Goal: Task Accomplishment & Management: Manage account settings

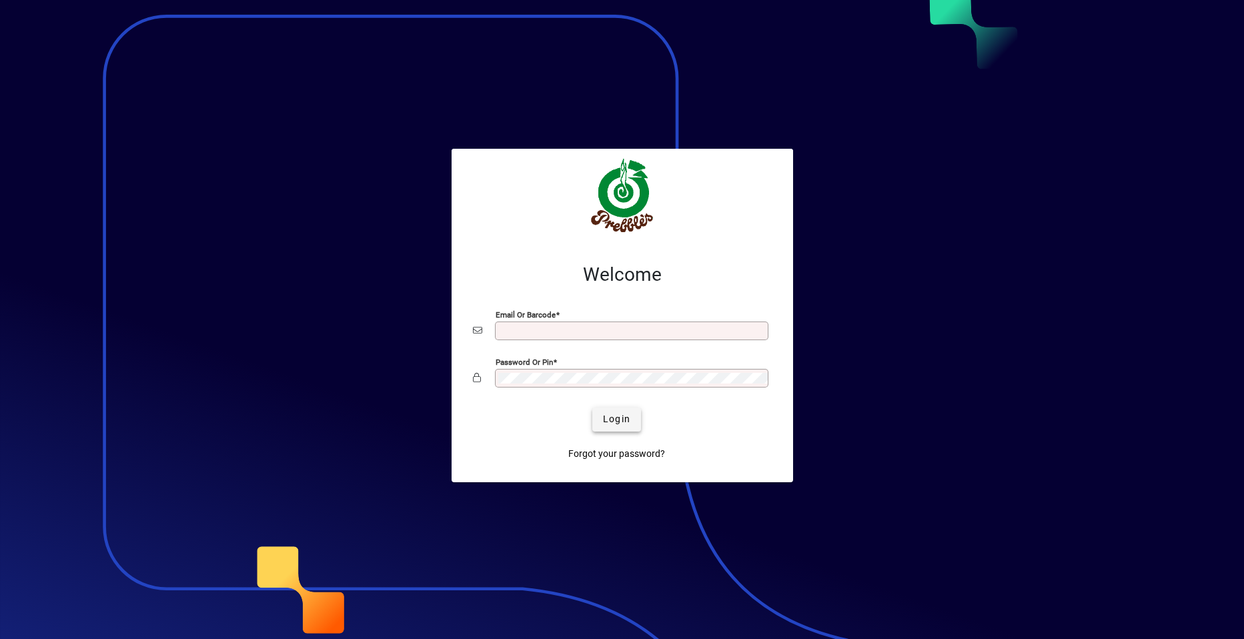
type input "**********"
click at [615, 419] on span "Login" at bounding box center [616, 419] width 27 height 14
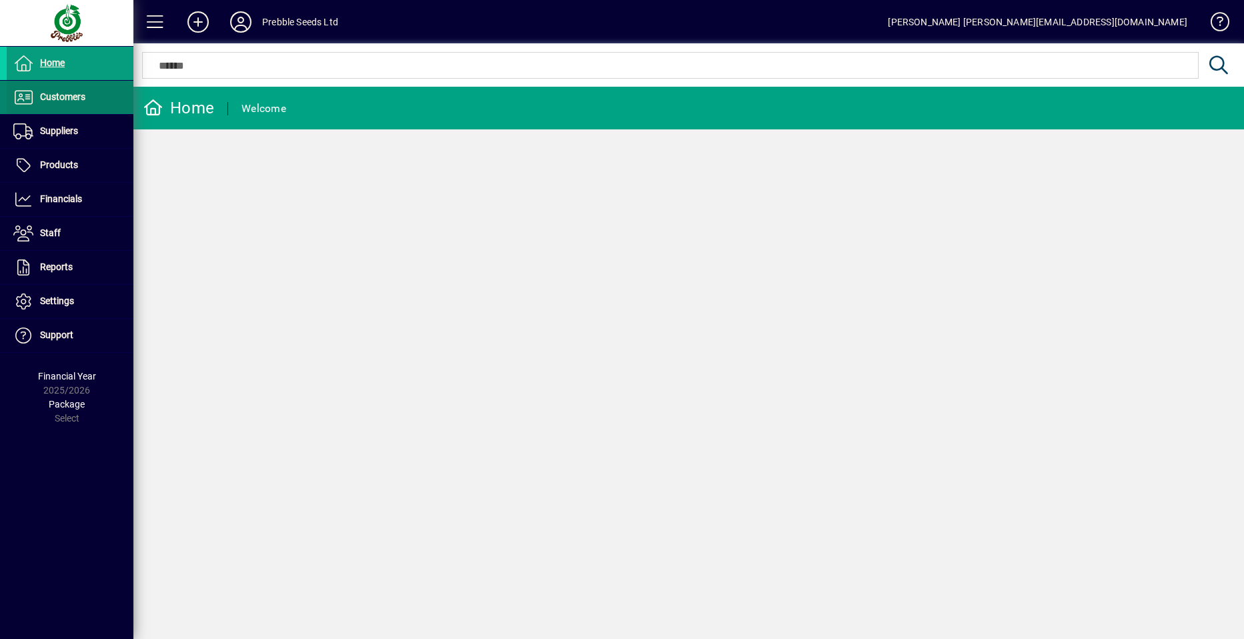
click at [54, 95] on span "Customers" at bounding box center [62, 96] width 45 height 11
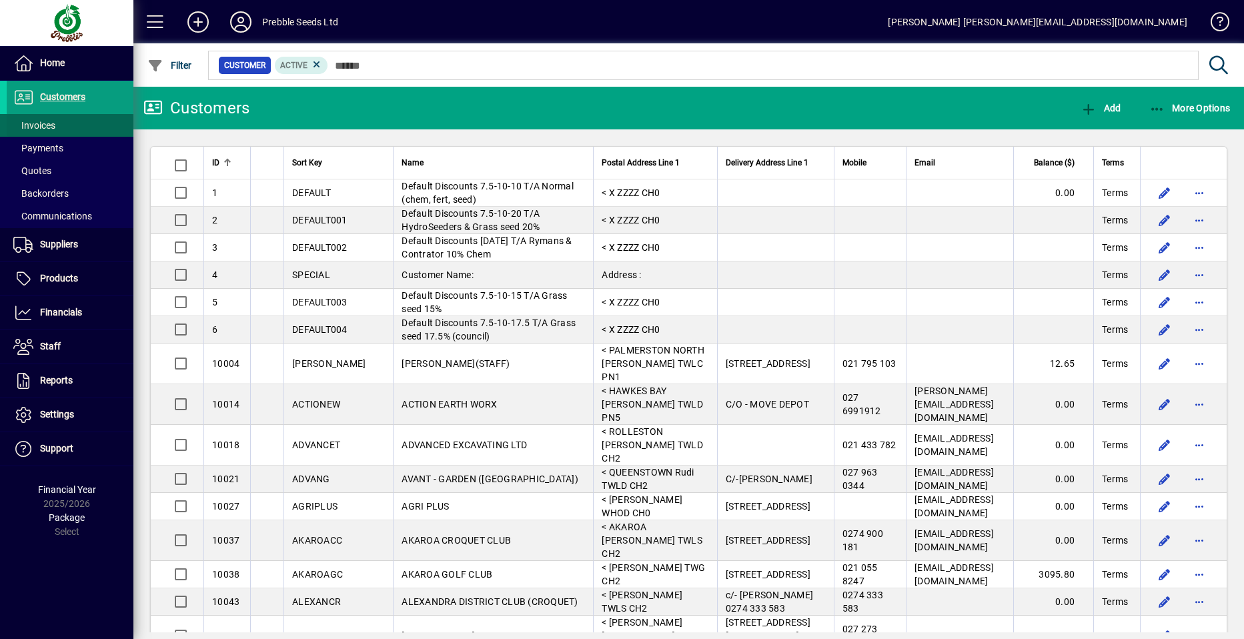
click at [41, 125] on span "Invoices" at bounding box center [34, 125] width 42 height 11
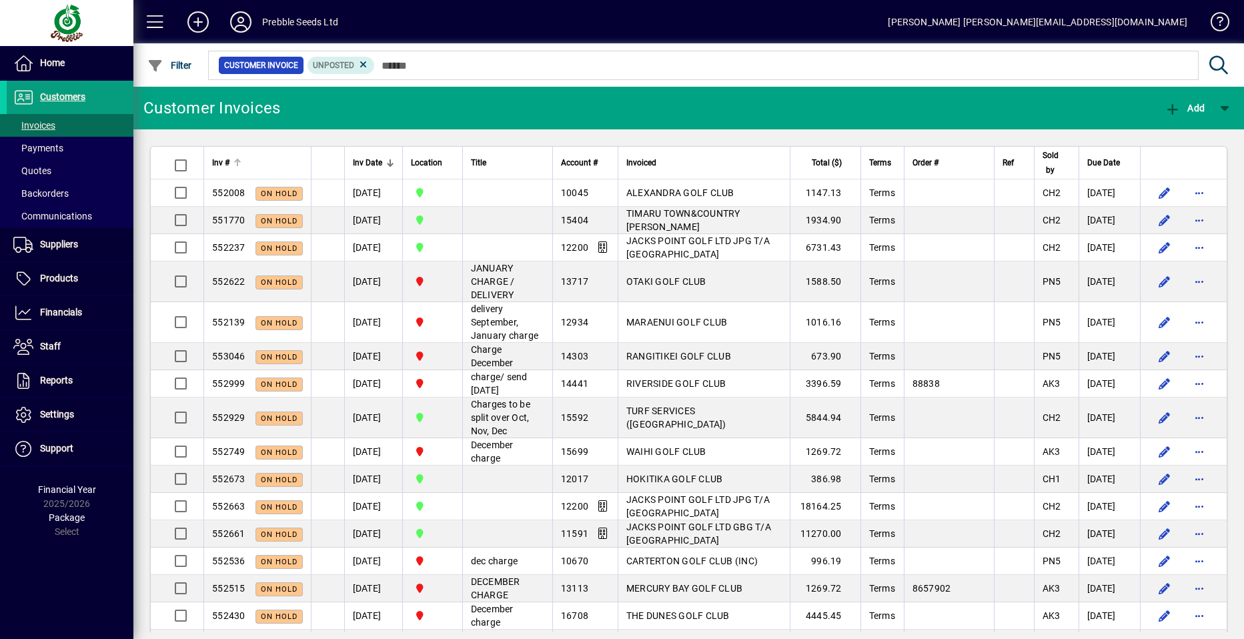
click at [217, 161] on span "Inv #" at bounding box center [220, 162] width 17 height 15
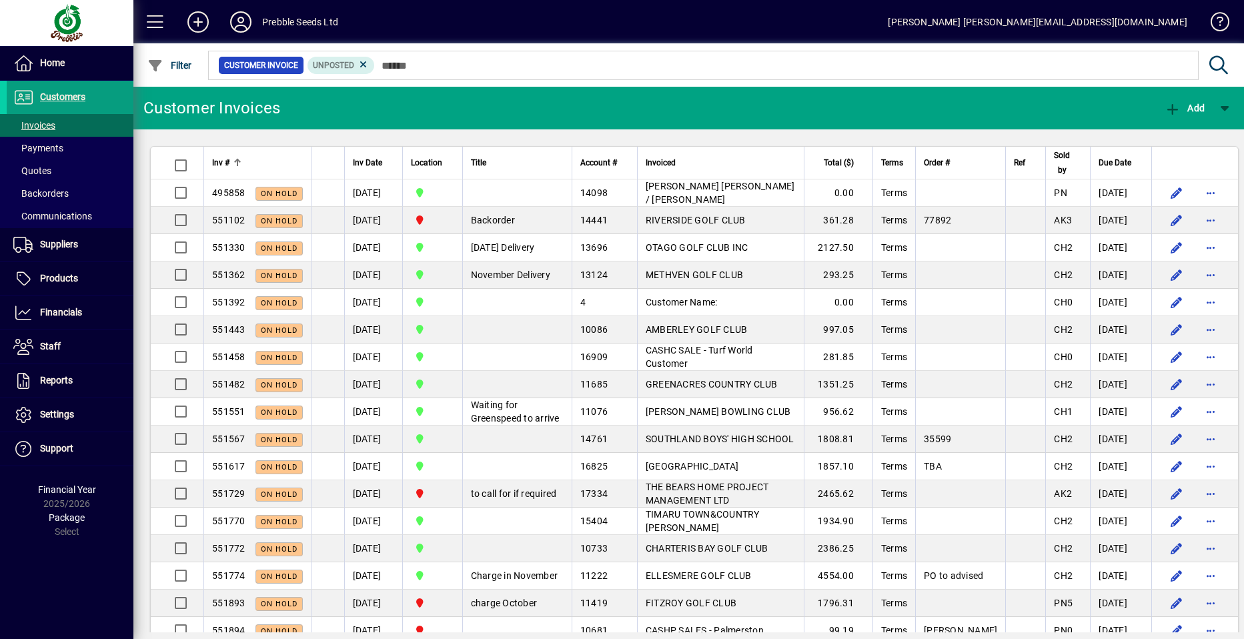
click at [217, 161] on span "Inv #" at bounding box center [220, 162] width 17 height 15
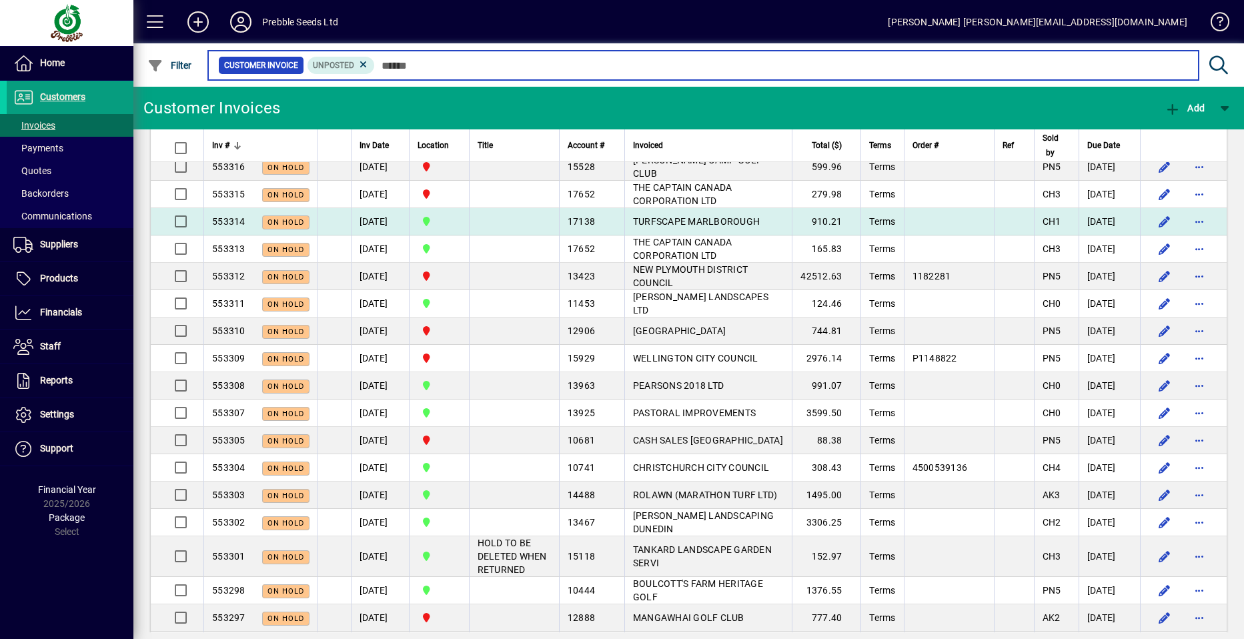
scroll to position [734, 0]
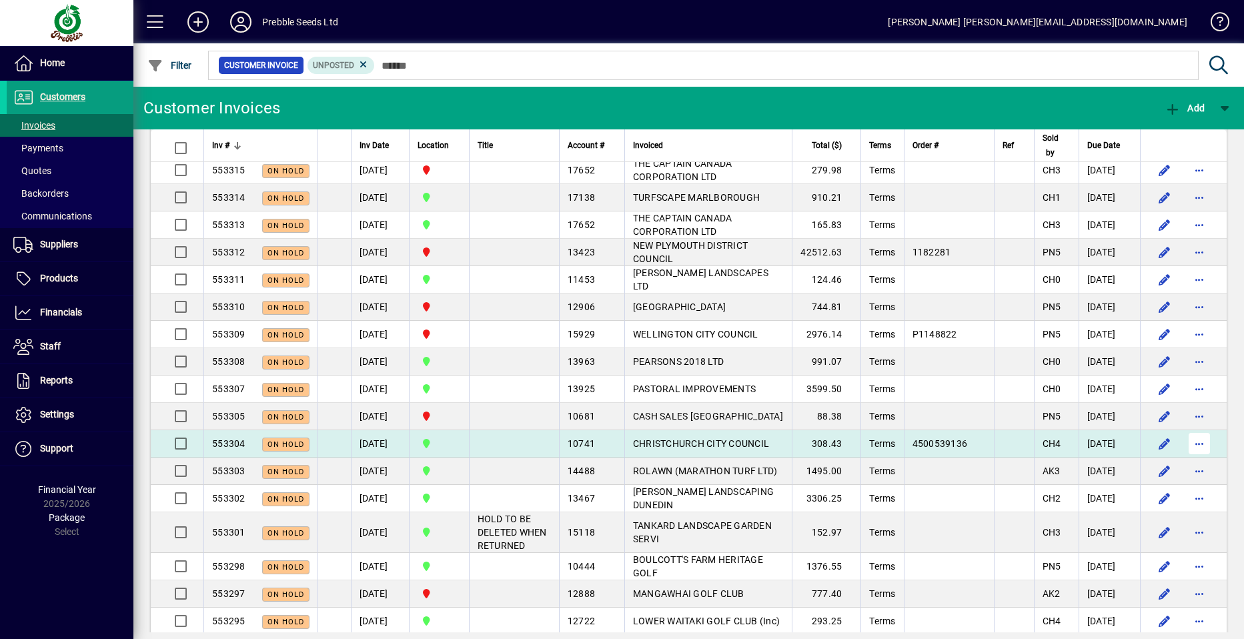
click at [1189, 442] on span "button" at bounding box center [1199, 443] width 32 height 32
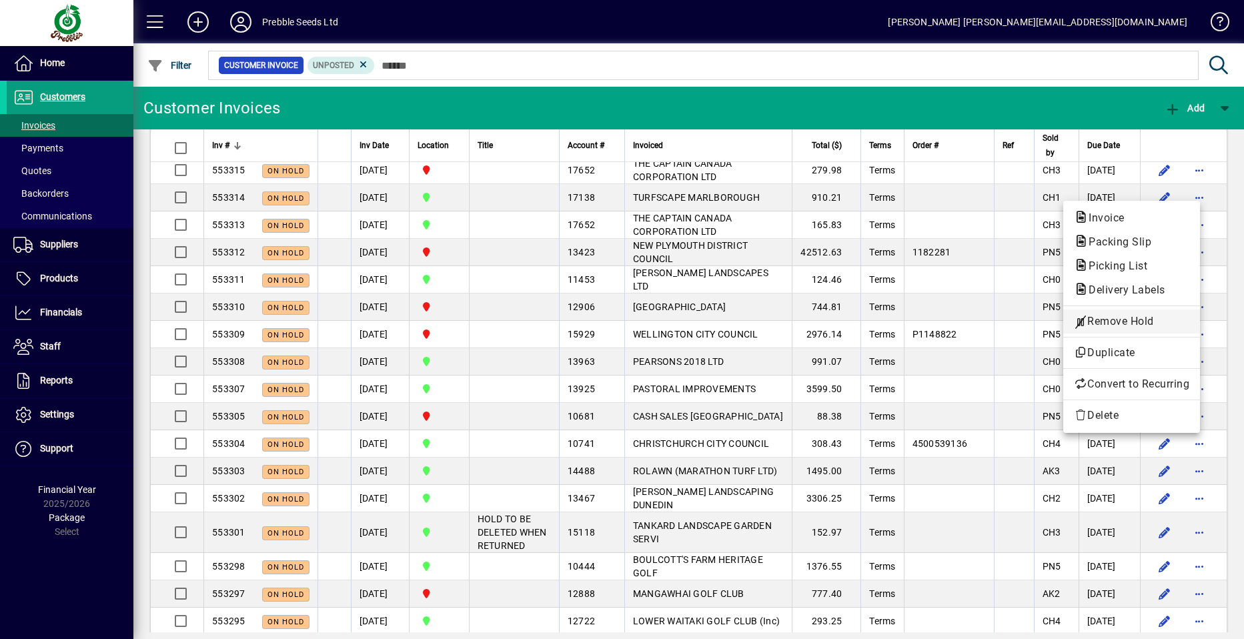
click at [1109, 318] on span "Remove Hold" at bounding box center [1131, 321] width 115 height 16
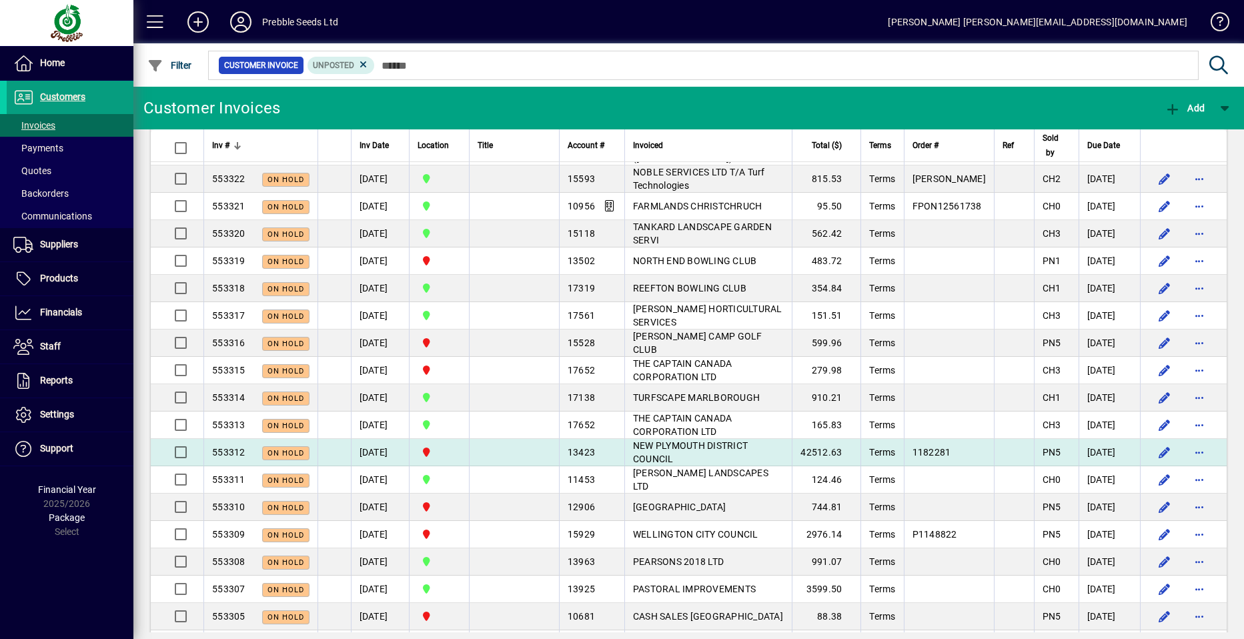
scroll to position [467, 0]
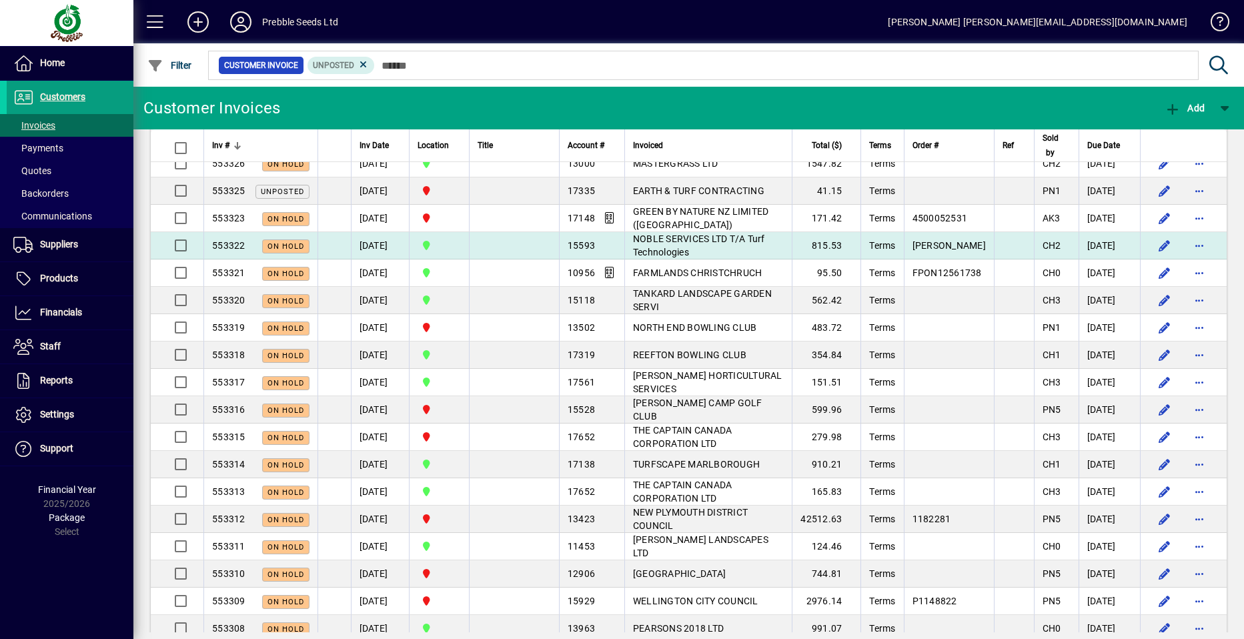
click at [660, 239] on span "NOBLE SERVICES LTD T/A Turf Technologies" at bounding box center [699, 245] width 132 height 24
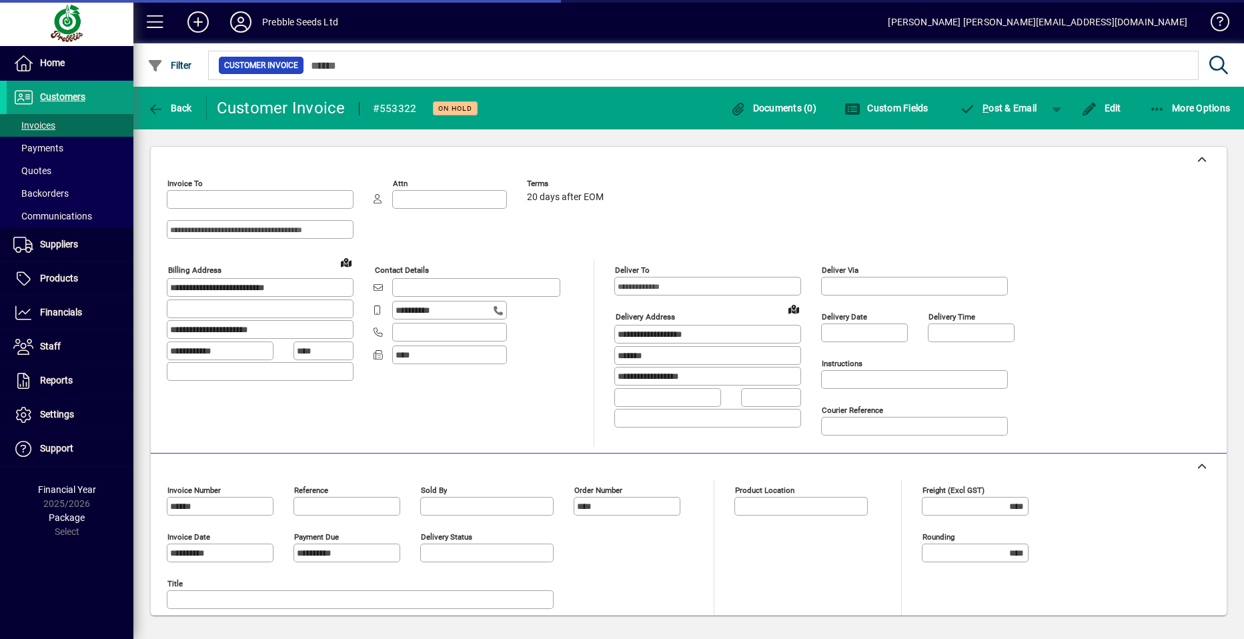
type input "**********"
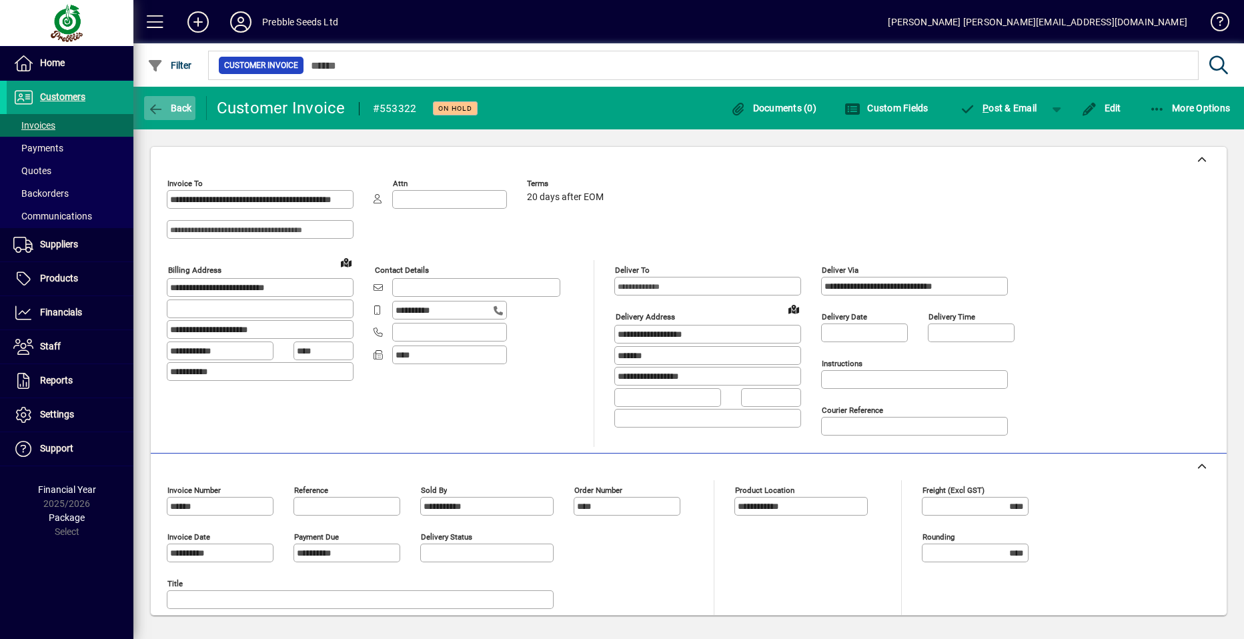
click at [172, 105] on span "Back" at bounding box center [169, 108] width 45 height 11
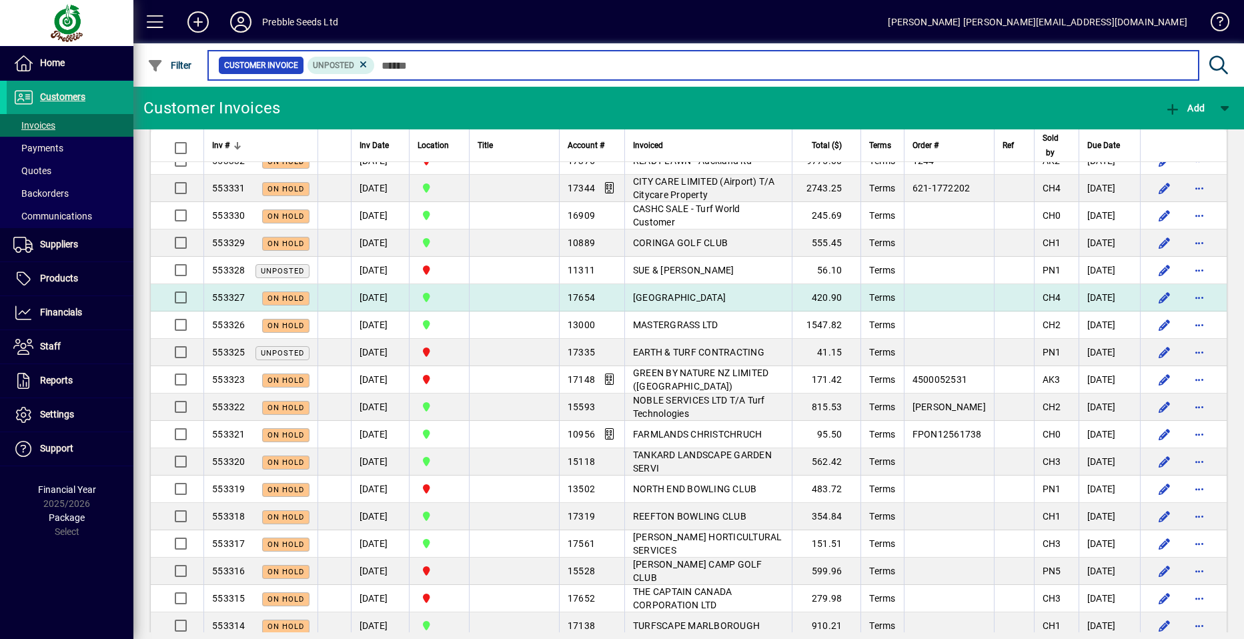
scroll to position [333, 0]
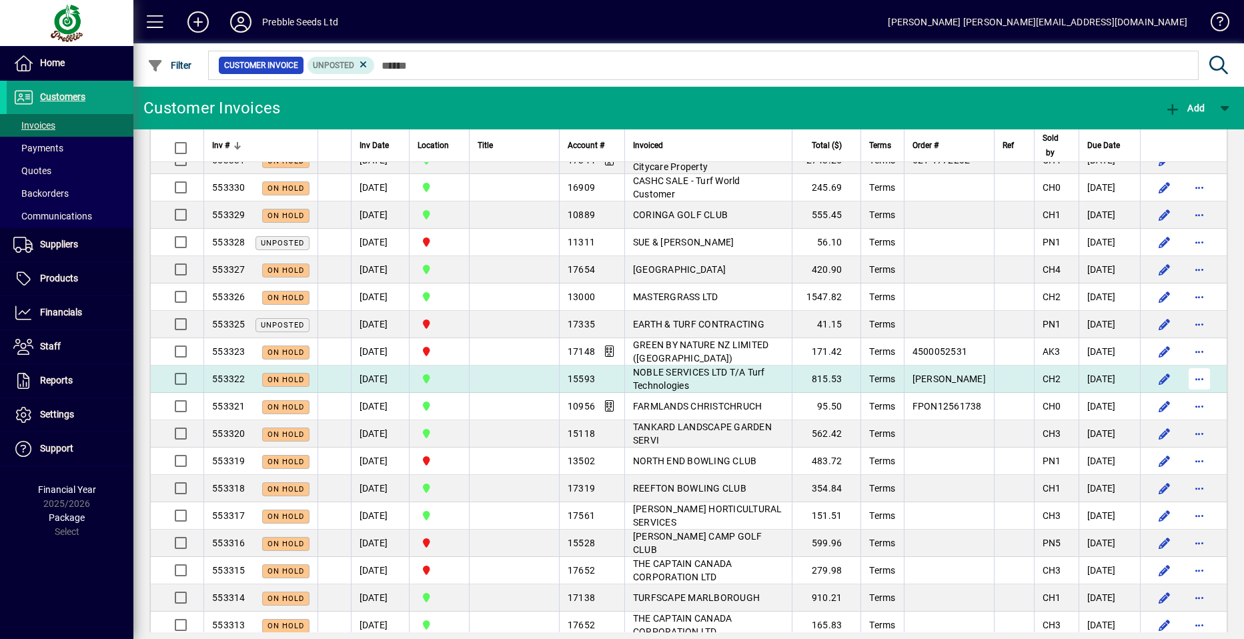
click at [1185, 380] on span "button" at bounding box center [1199, 379] width 32 height 32
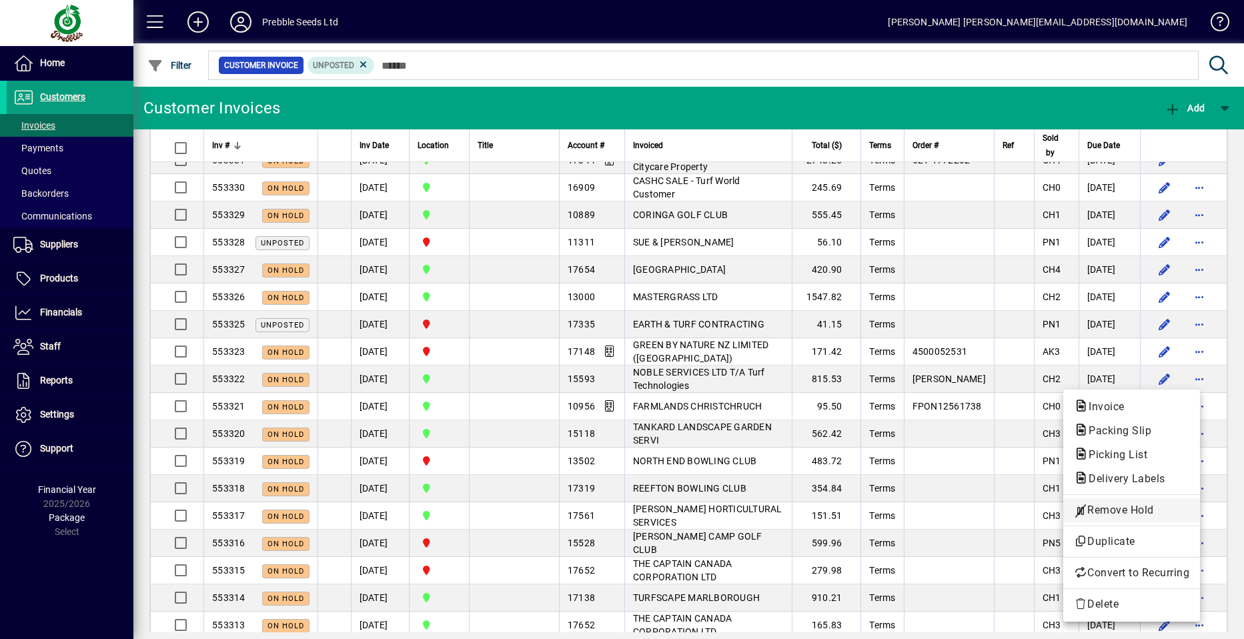
click at [1120, 508] on span "Remove Hold" at bounding box center [1131, 510] width 115 height 16
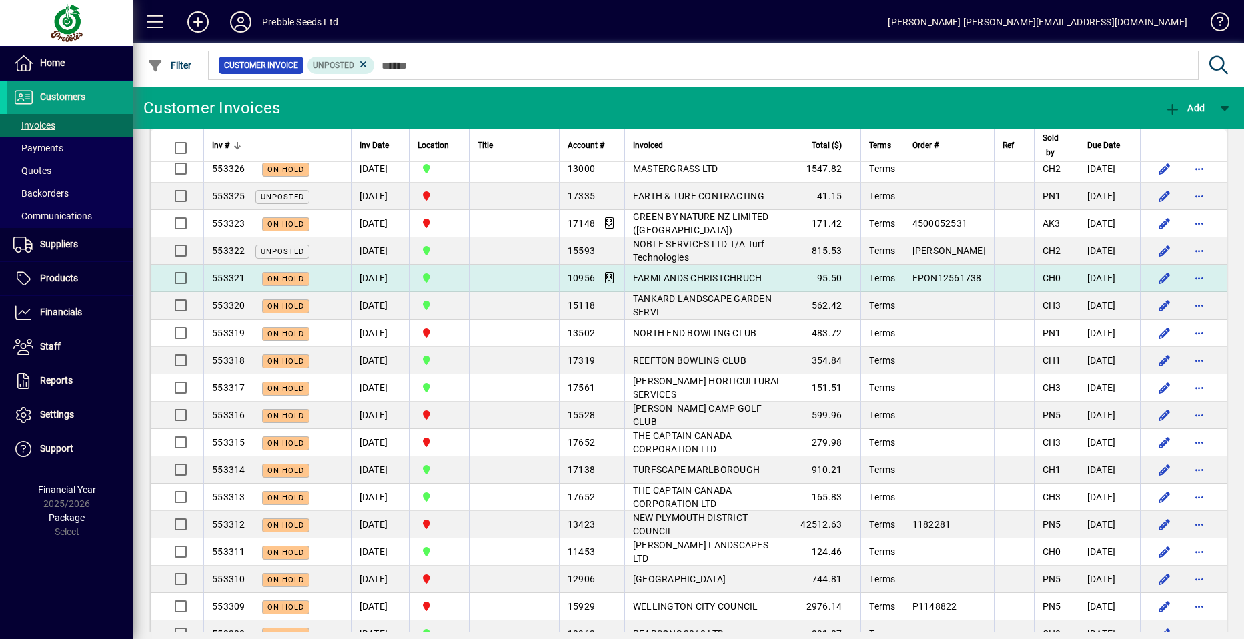
scroll to position [467, 0]
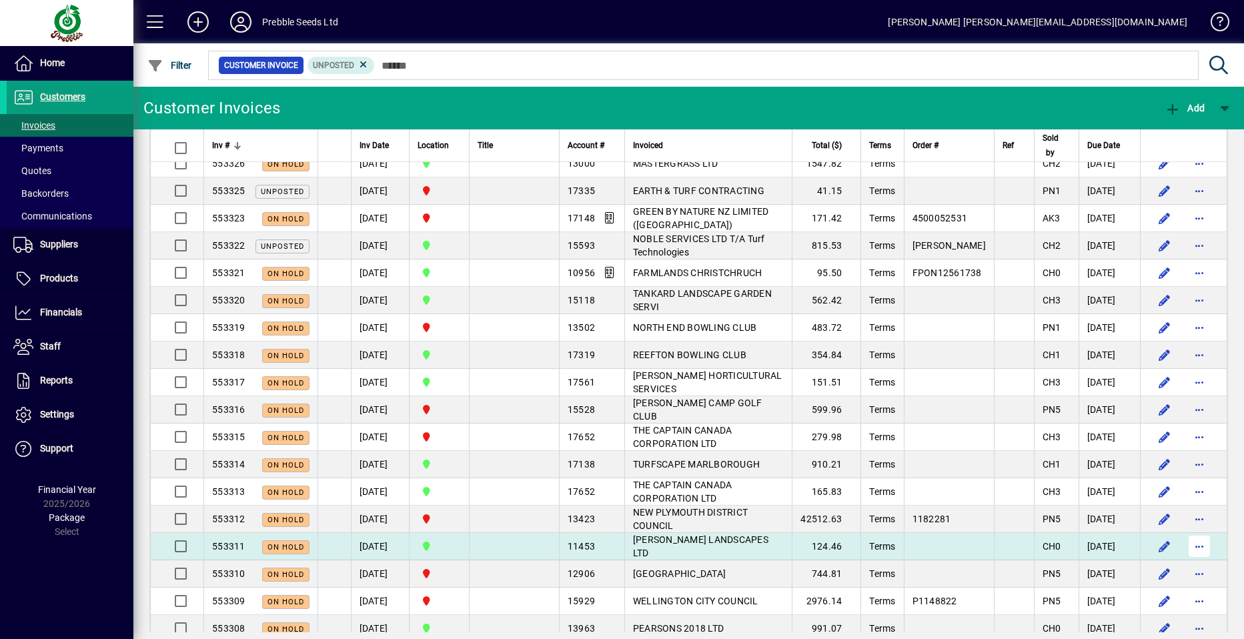
click at [1191, 548] on span "button" at bounding box center [1199, 546] width 32 height 32
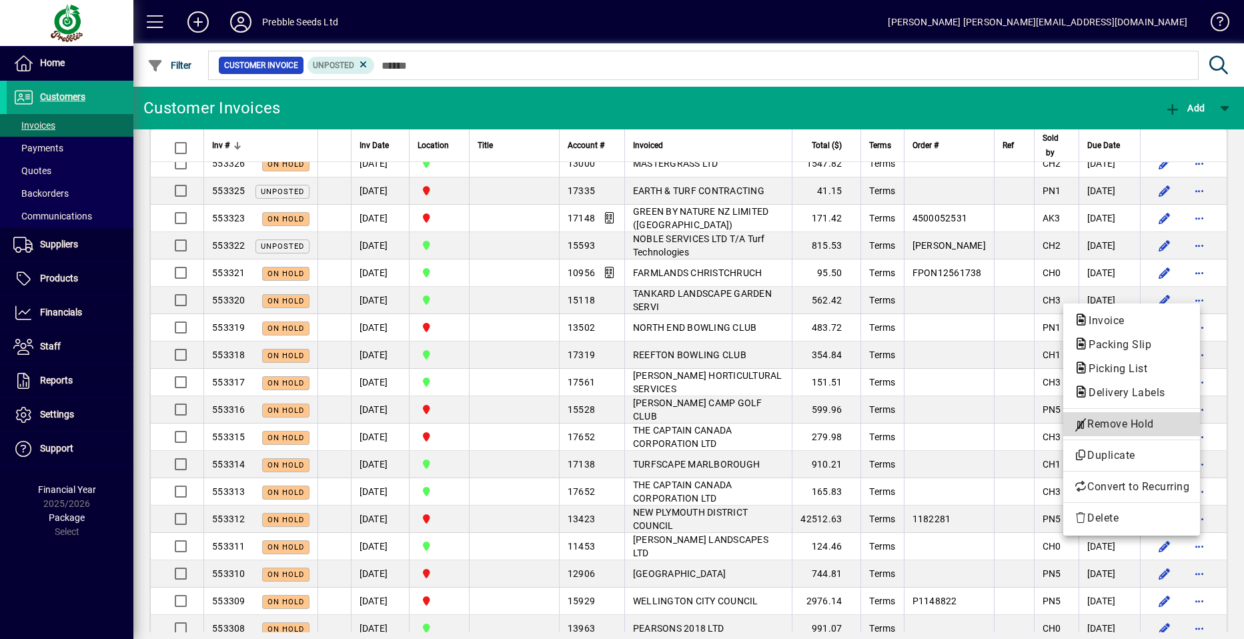
click at [1122, 425] on span "Remove Hold" at bounding box center [1131, 424] width 115 height 16
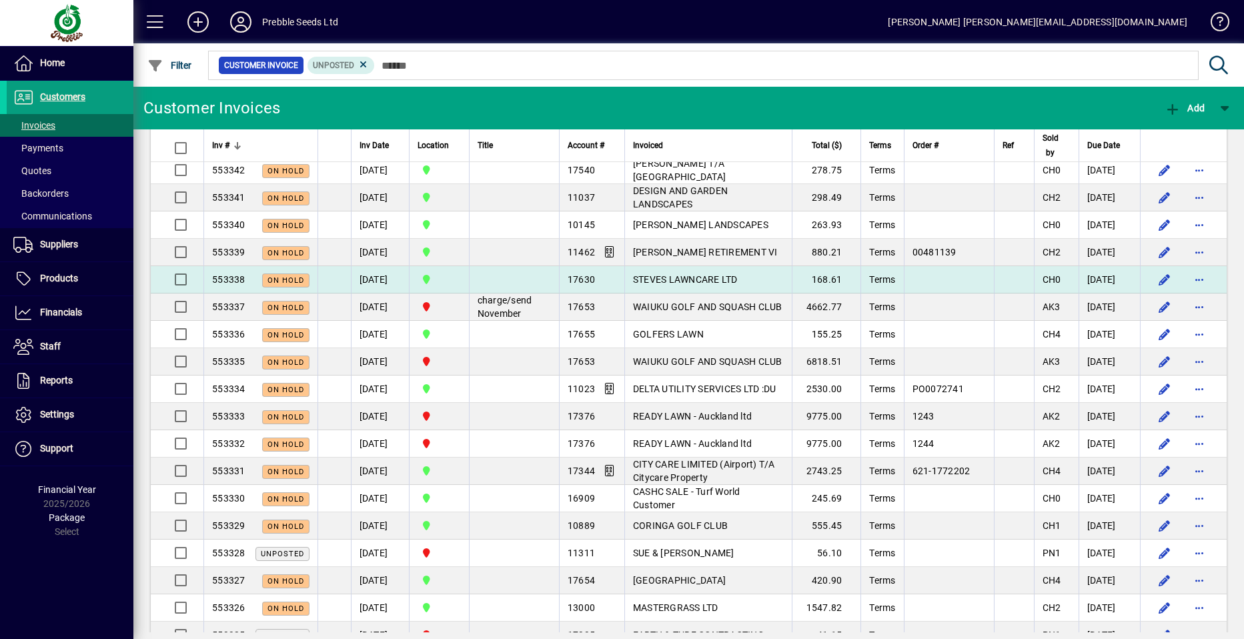
scroll to position [0, 0]
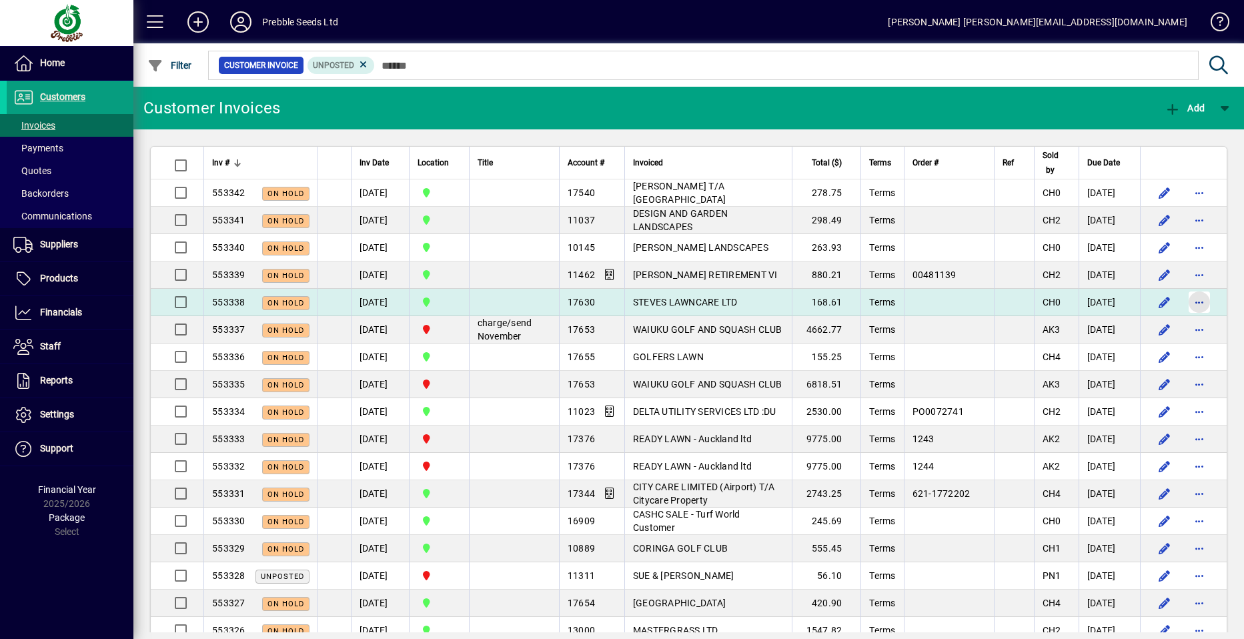
drag, startPoint x: 1189, startPoint y: 301, endPoint x: 1177, endPoint y: 306, distance: 13.1
click at [1187, 299] on span "button" at bounding box center [1199, 302] width 32 height 32
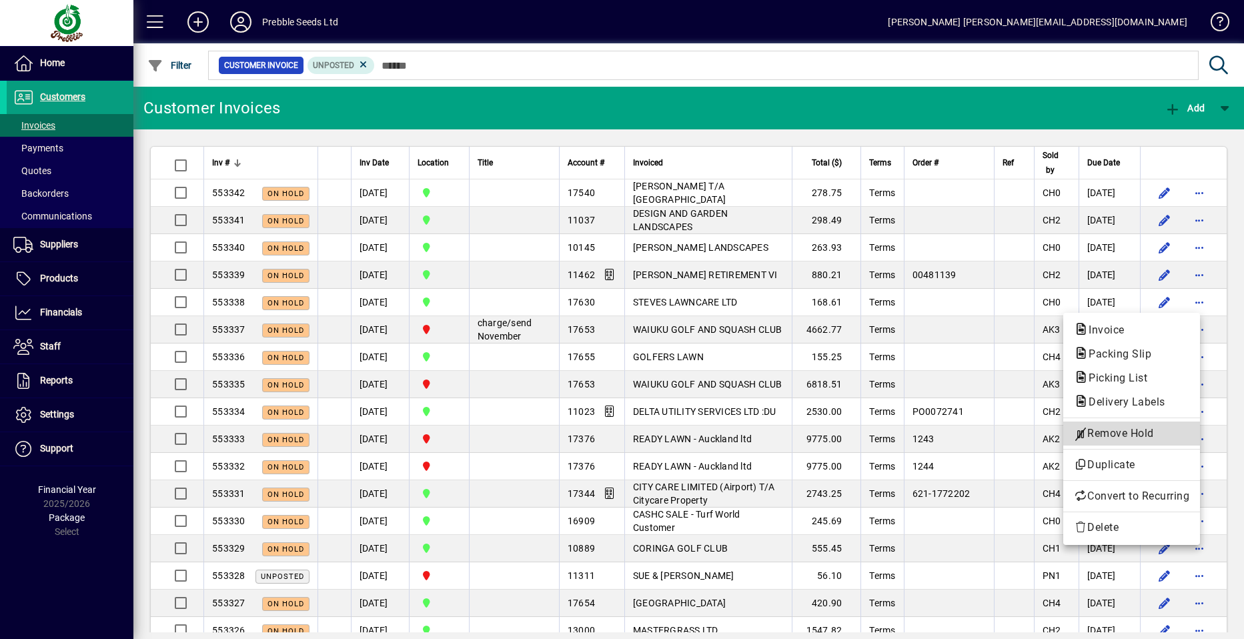
click at [1098, 433] on span "Remove Hold" at bounding box center [1131, 433] width 115 height 16
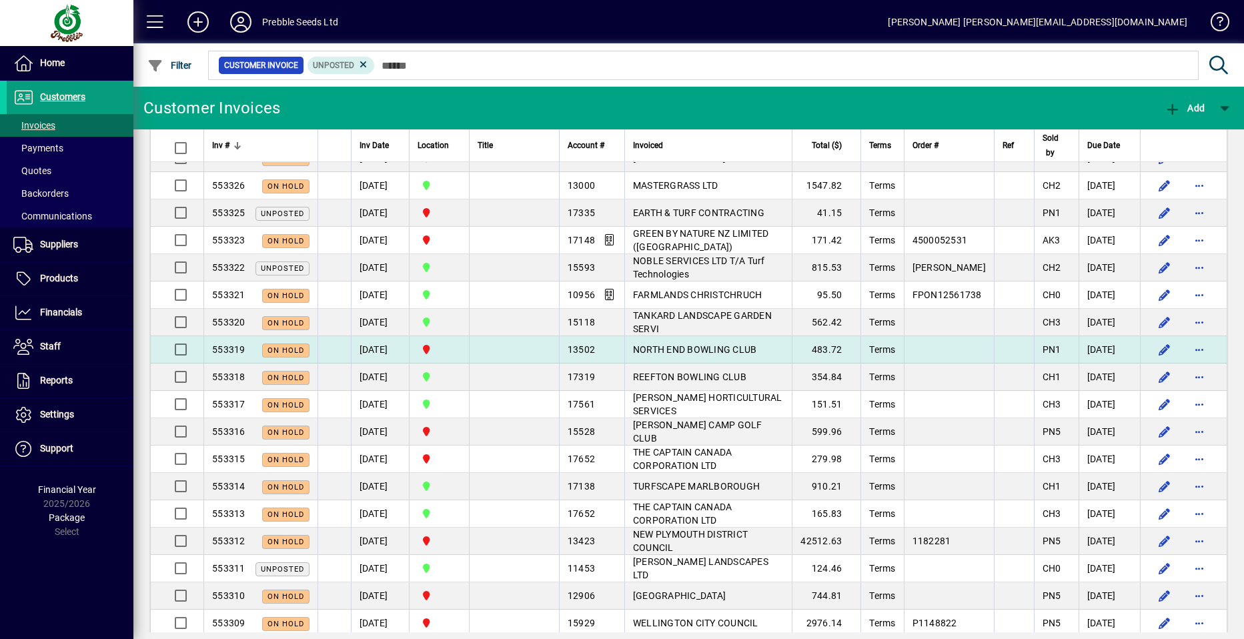
scroll to position [467, 0]
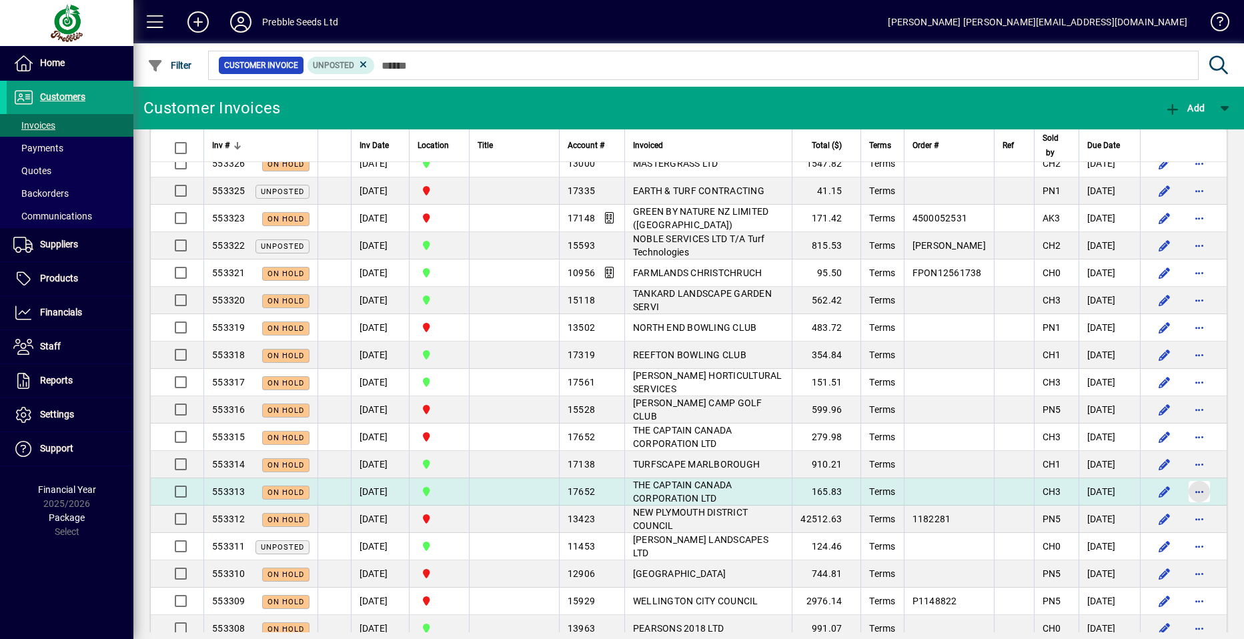
click at [1186, 492] on span "button" at bounding box center [1199, 492] width 32 height 32
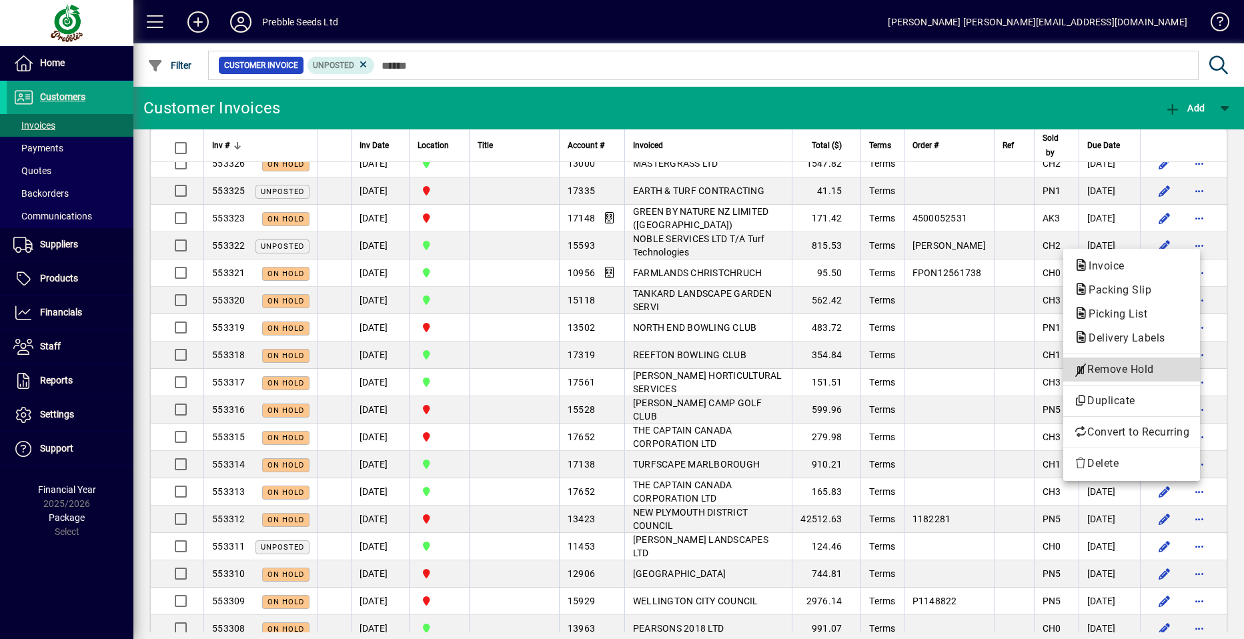
click at [1116, 372] on span "Remove Hold" at bounding box center [1131, 369] width 115 height 16
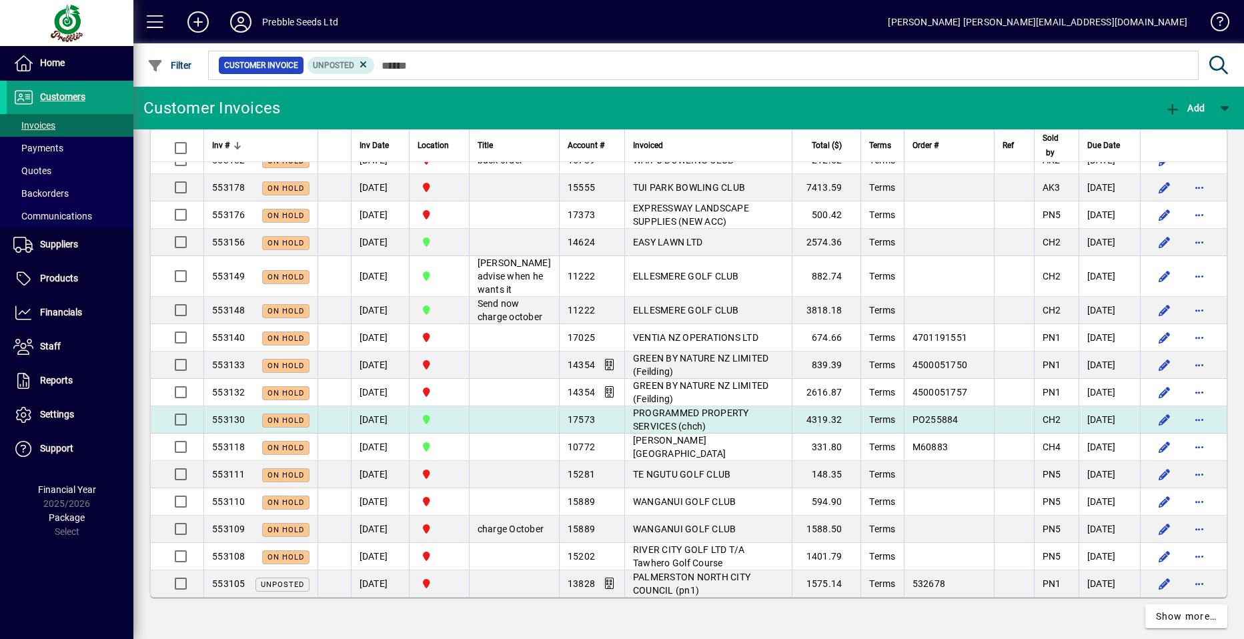
scroll to position [2389, 0]
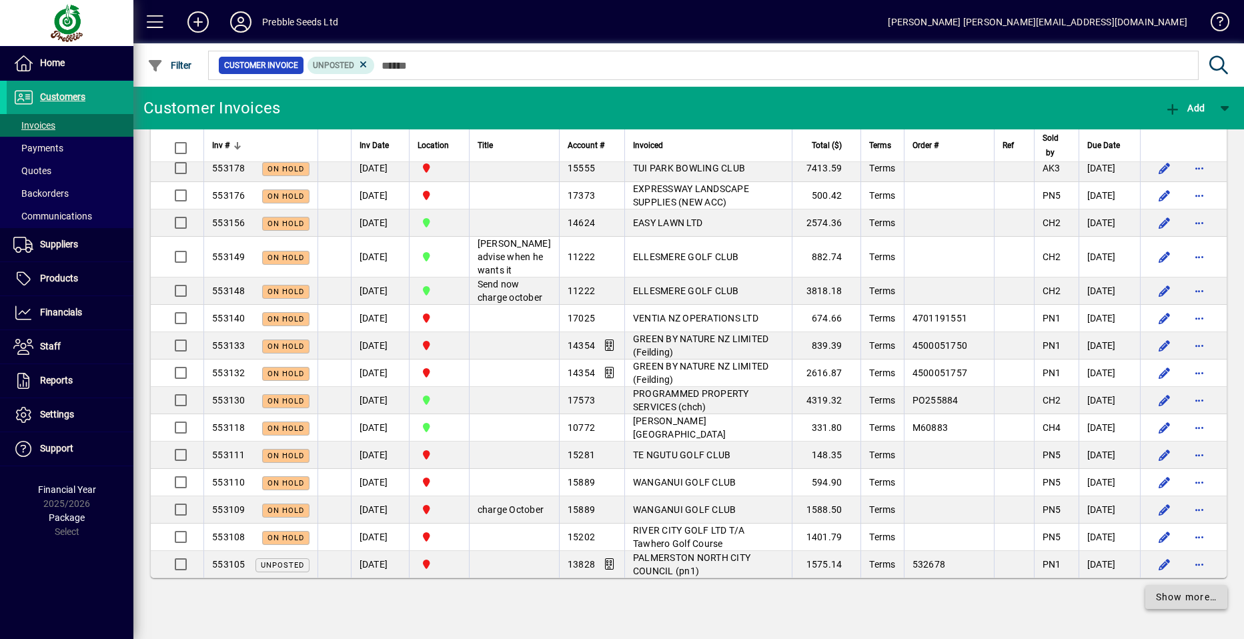
click at [1176, 595] on span "Show more…" at bounding box center [1186, 597] width 61 height 14
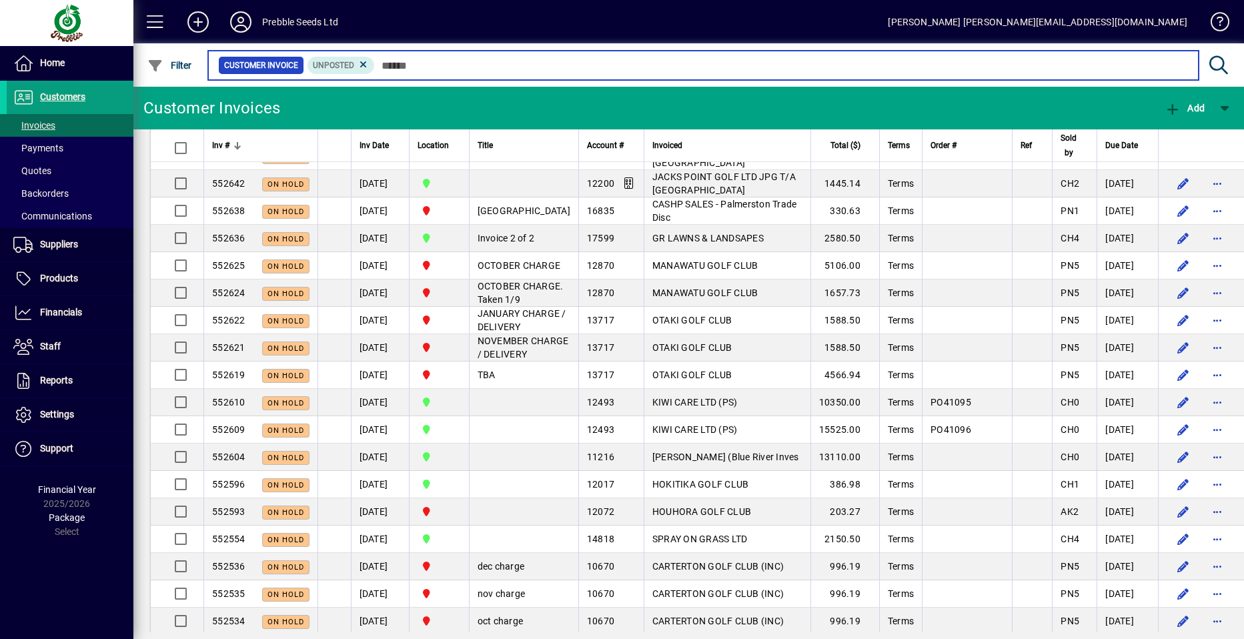
scroll to position [4590, 0]
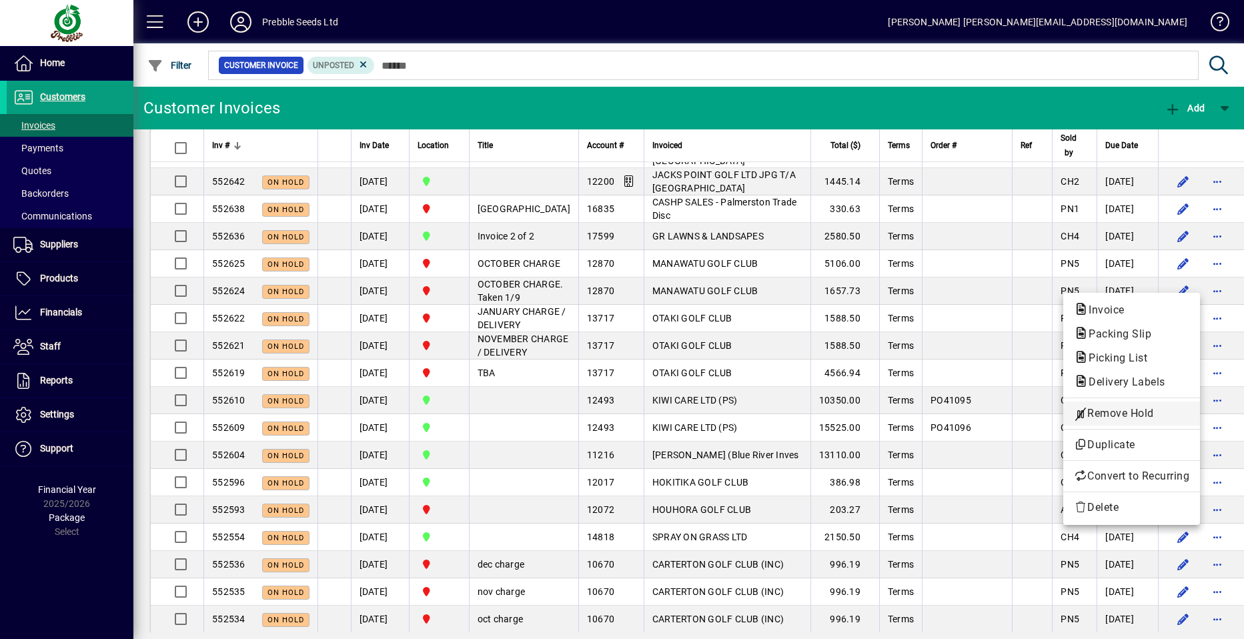
click at [1097, 413] on span "Remove Hold" at bounding box center [1131, 413] width 115 height 16
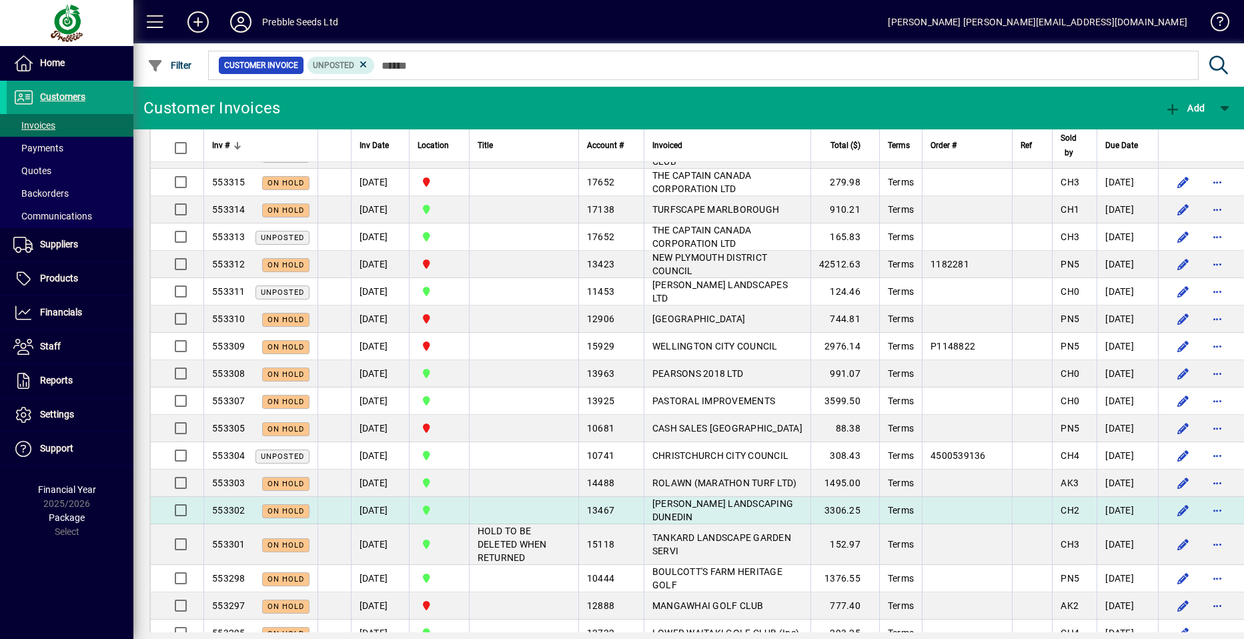
scroll to position [655, 0]
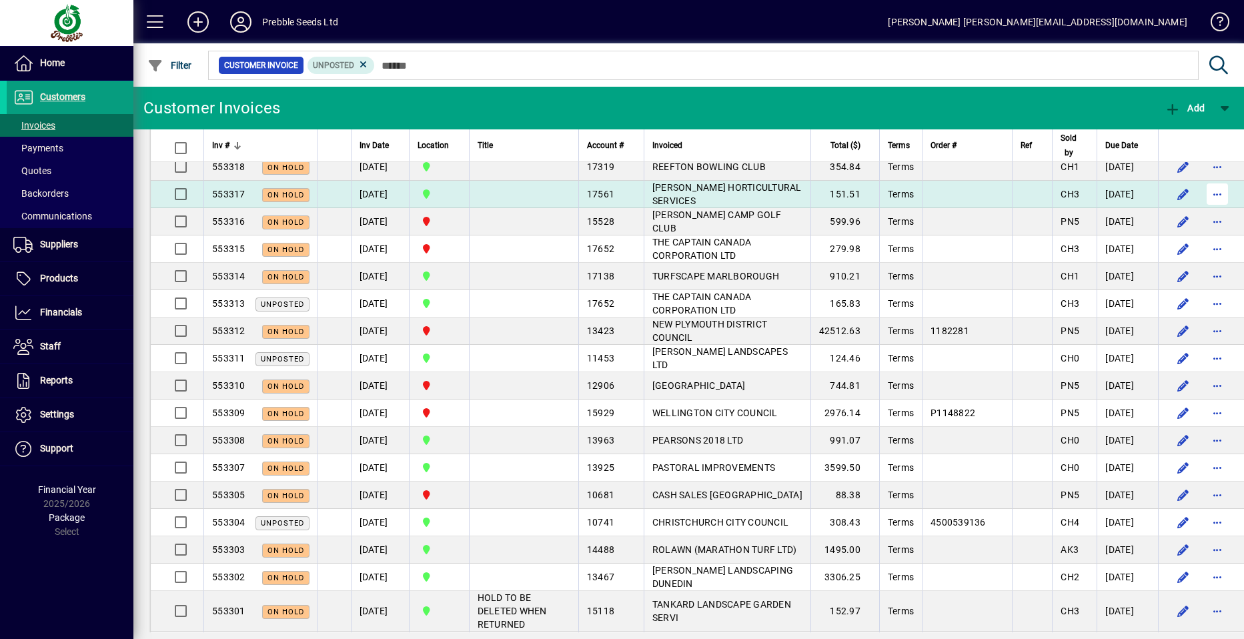
click at [1201, 195] on span "button" at bounding box center [1217, 194] width 32 height 32
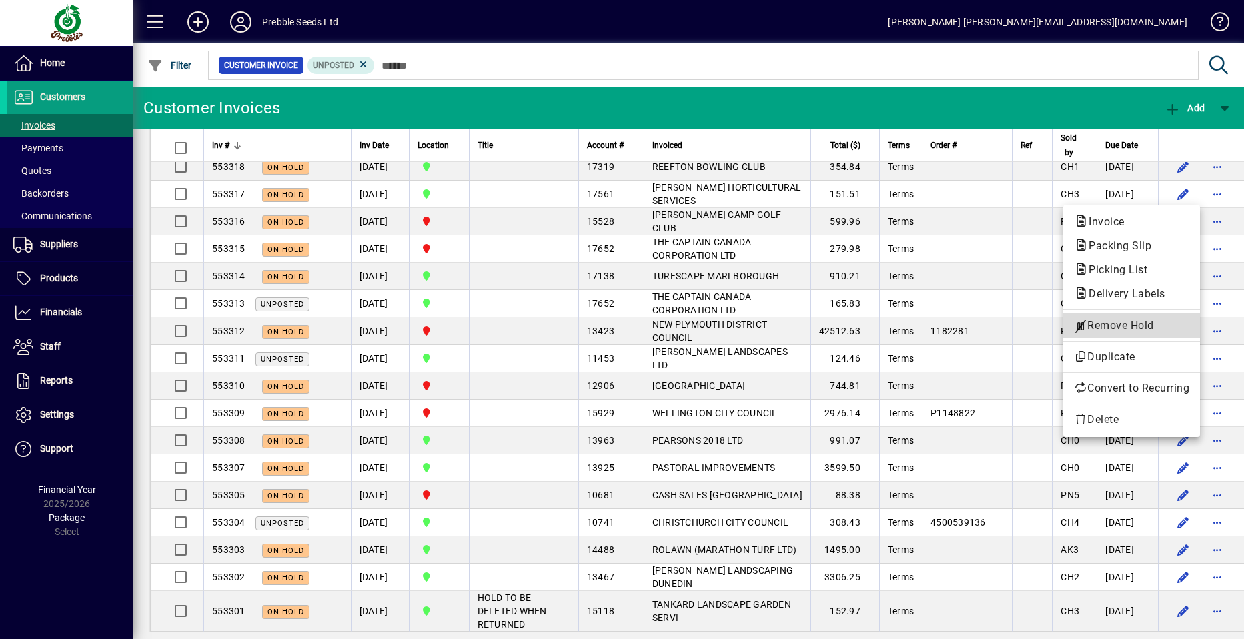
click at [1106, 319] on span "Remove Hold" at bounding box center [1131, 325] width 115 height 16
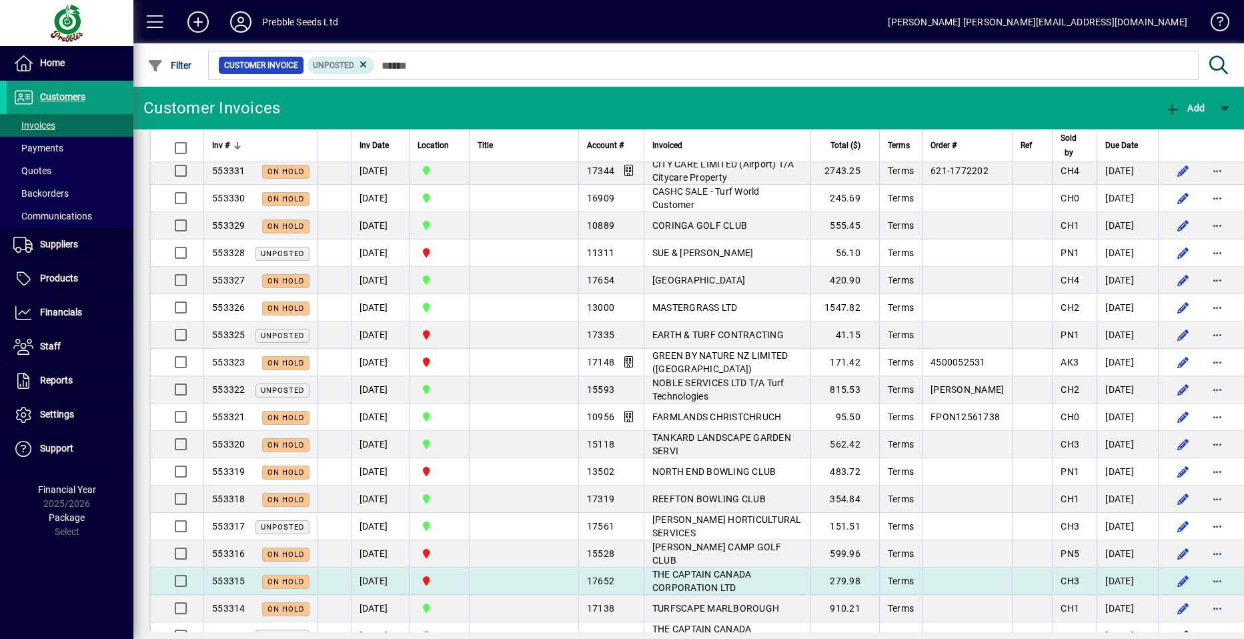
scroll to position [321, 0]
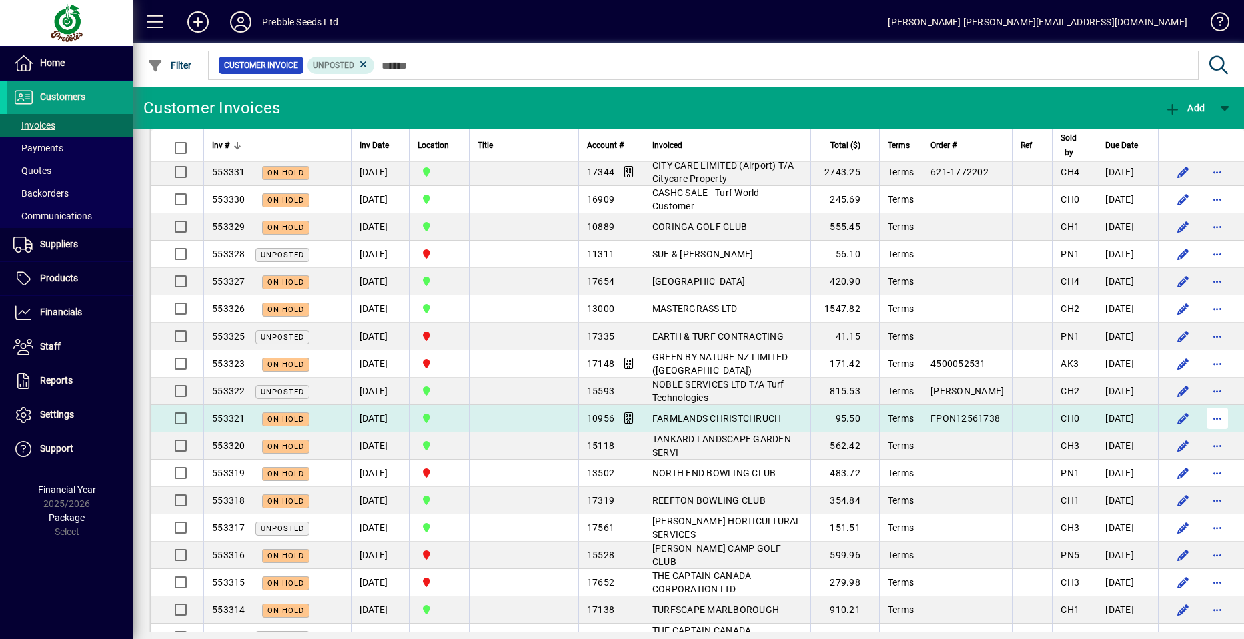
click at [1201, 421] on span "button" at bounding box center [1217, 418] width 32 height 32
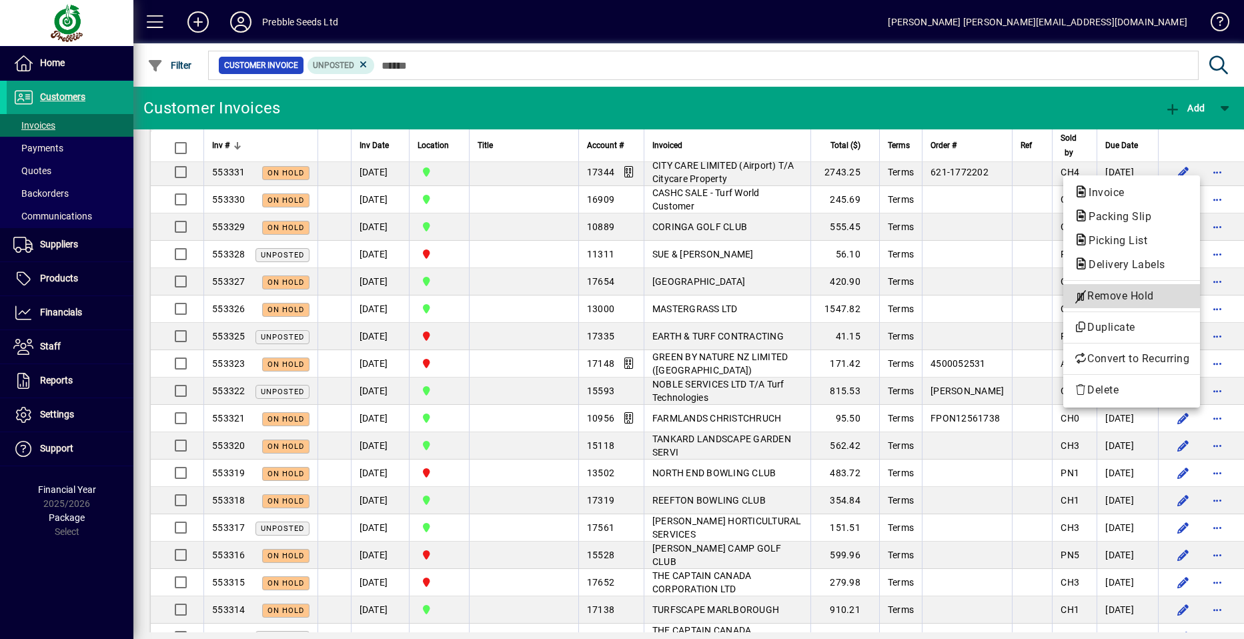
click at [1103, 294] on span "Remove Hold" at bounding box center [1131, 296] width 115 height 16
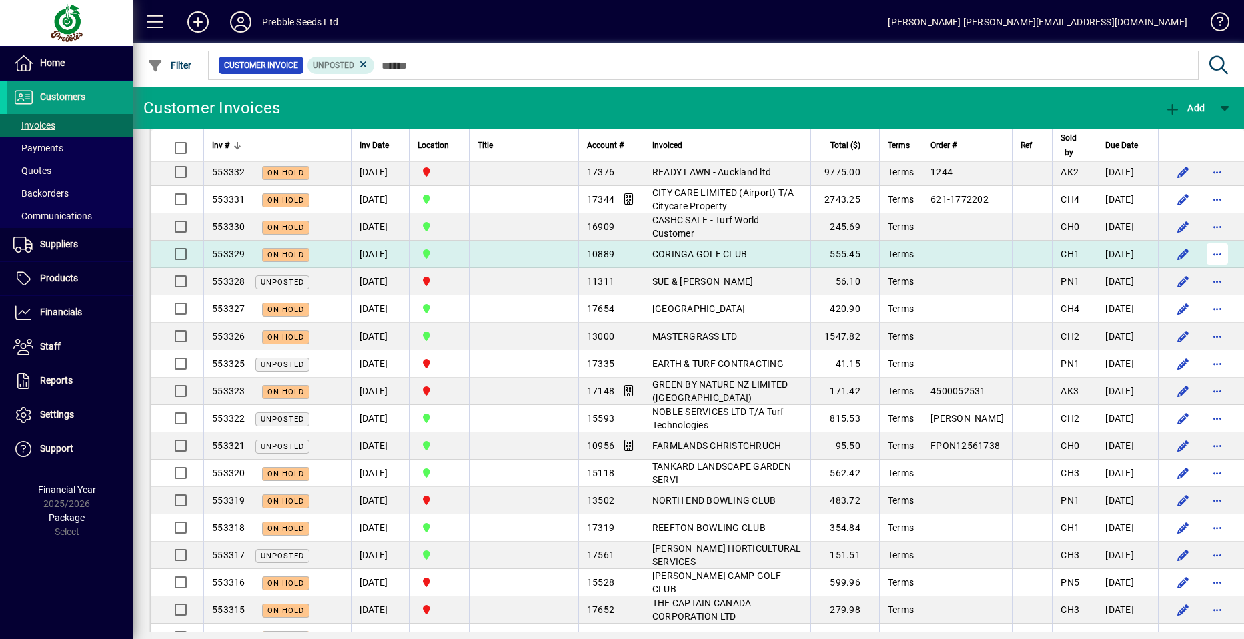
click at [1201, 255] on span "button" at bounding box center [1217, 254] width 32 height 32
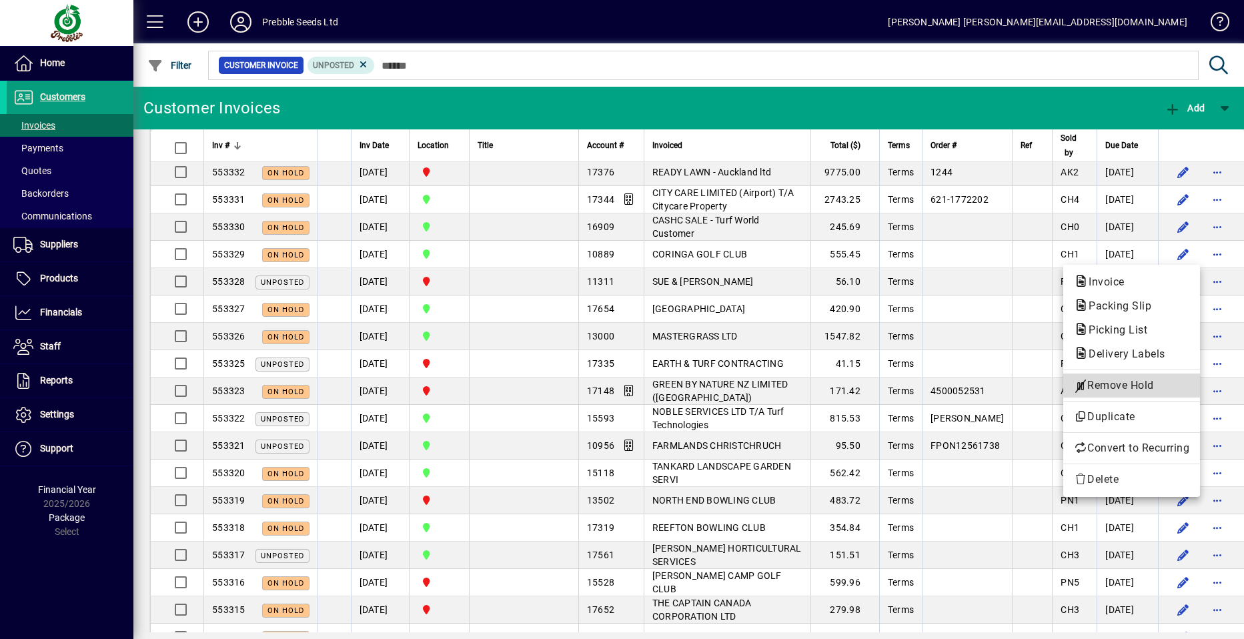
click at [1104, 382] on span "Remove Hold" at bounding box center [1131, 385] width 115 height 16
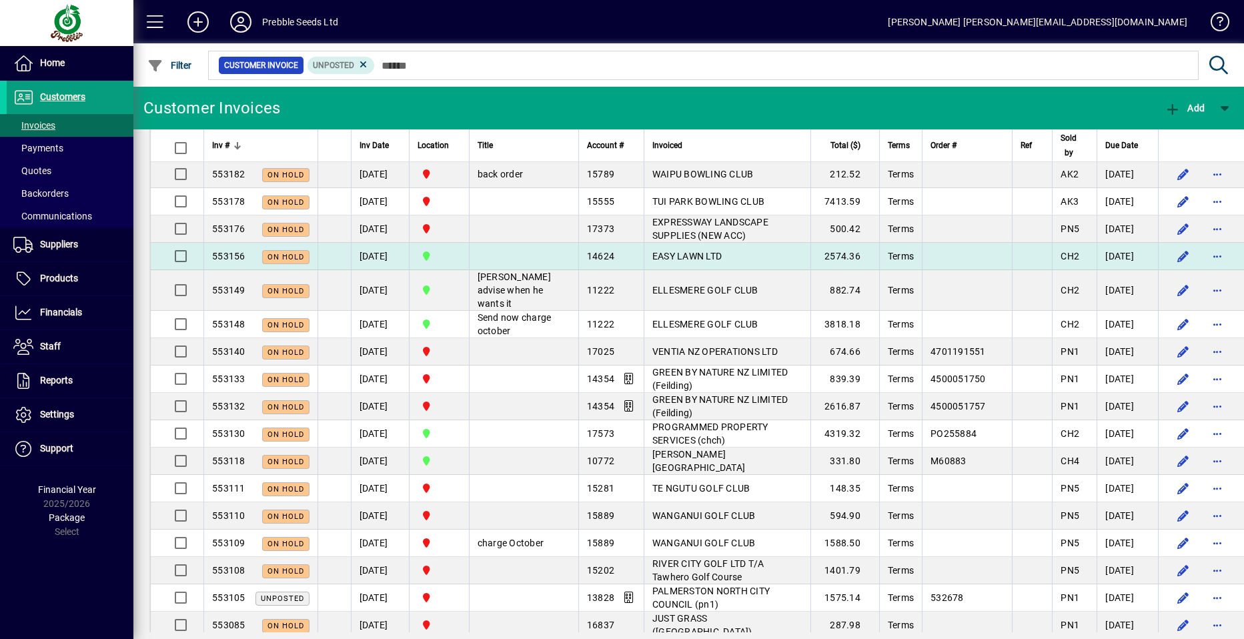
scroll to position [2389, 0]
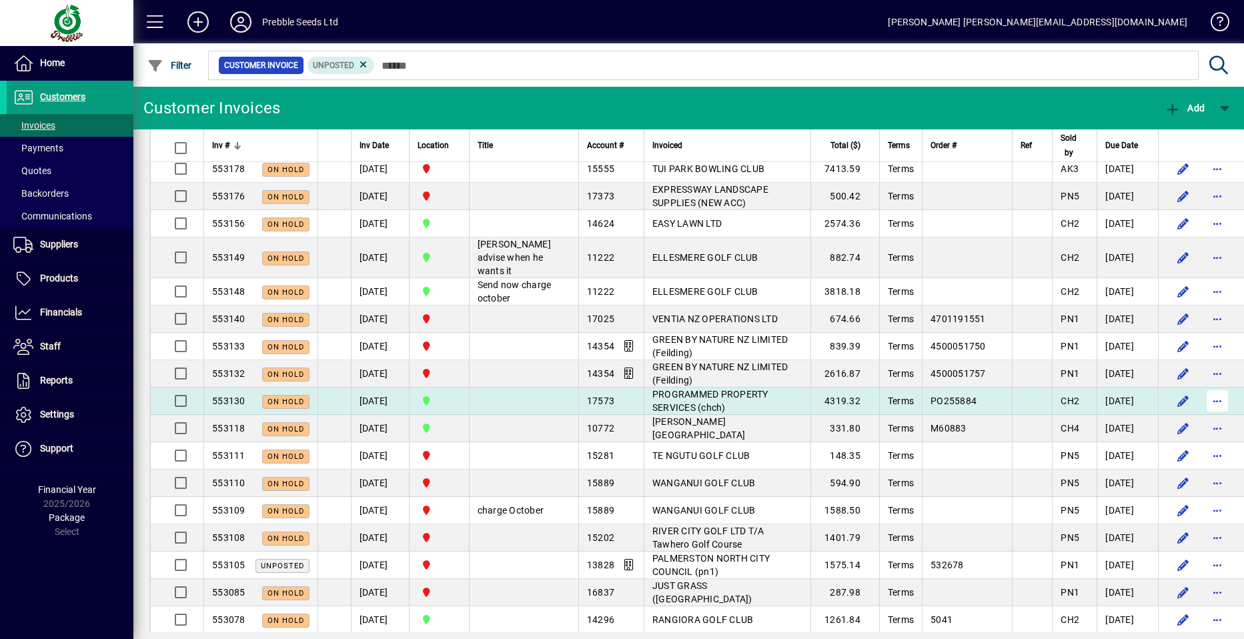
click at [1201, 417] on span "button" at bounding box center [1217, 401] width 32 height 32
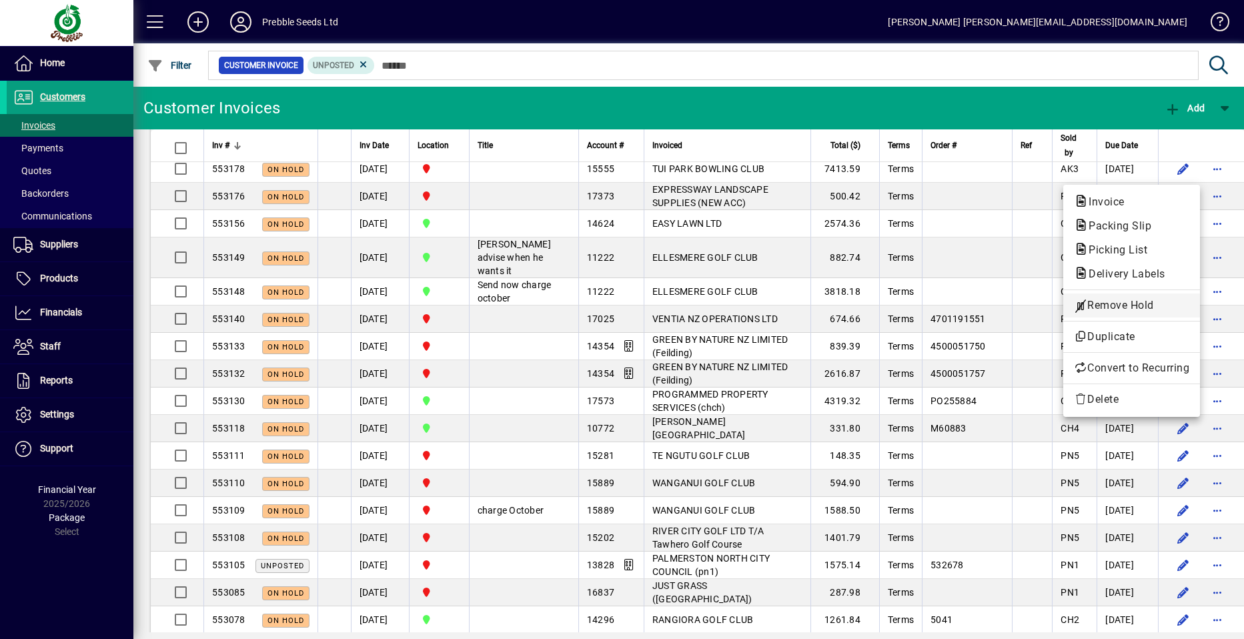
click at [1100, 306] on span "Remove Hold" at bounding box center [1131, 305] width 115 height 16
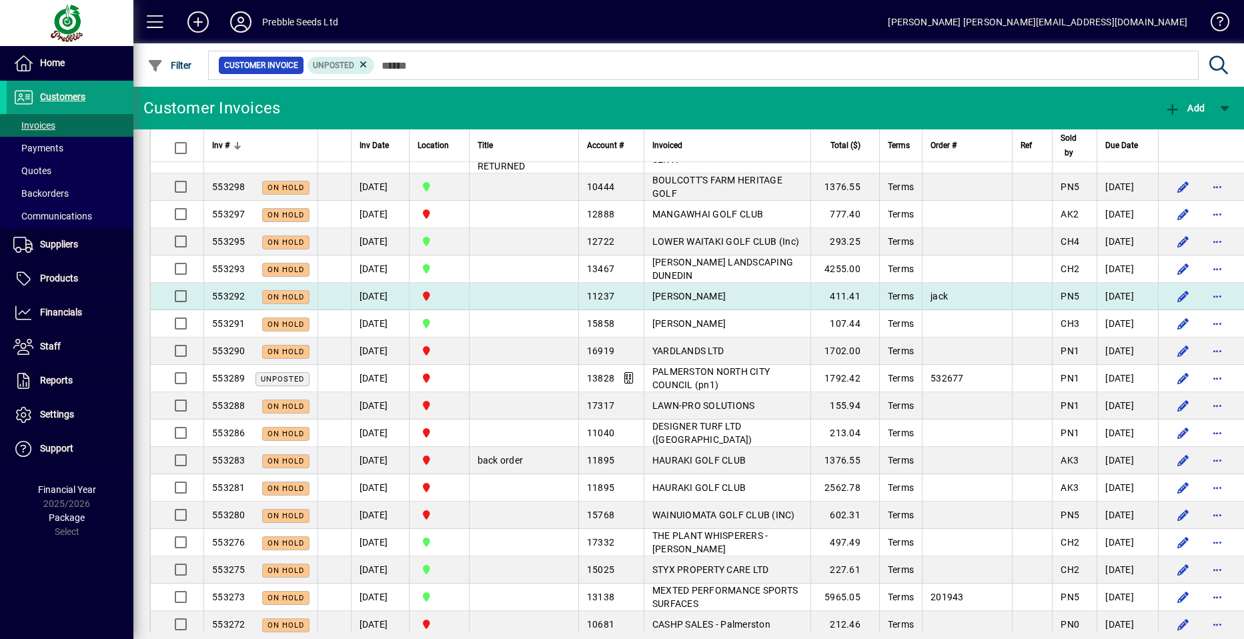
scroll to position [1122, 0]
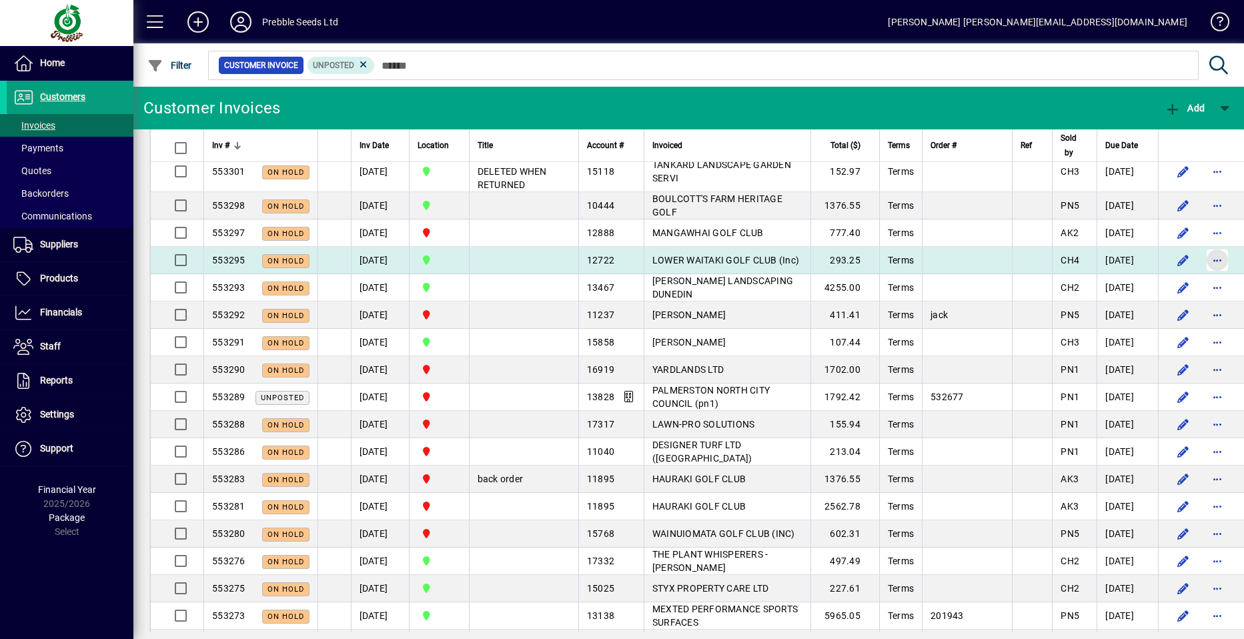
click at [1201, 274] on span "button" at bounding box center [1217, 260] width 32 height 32
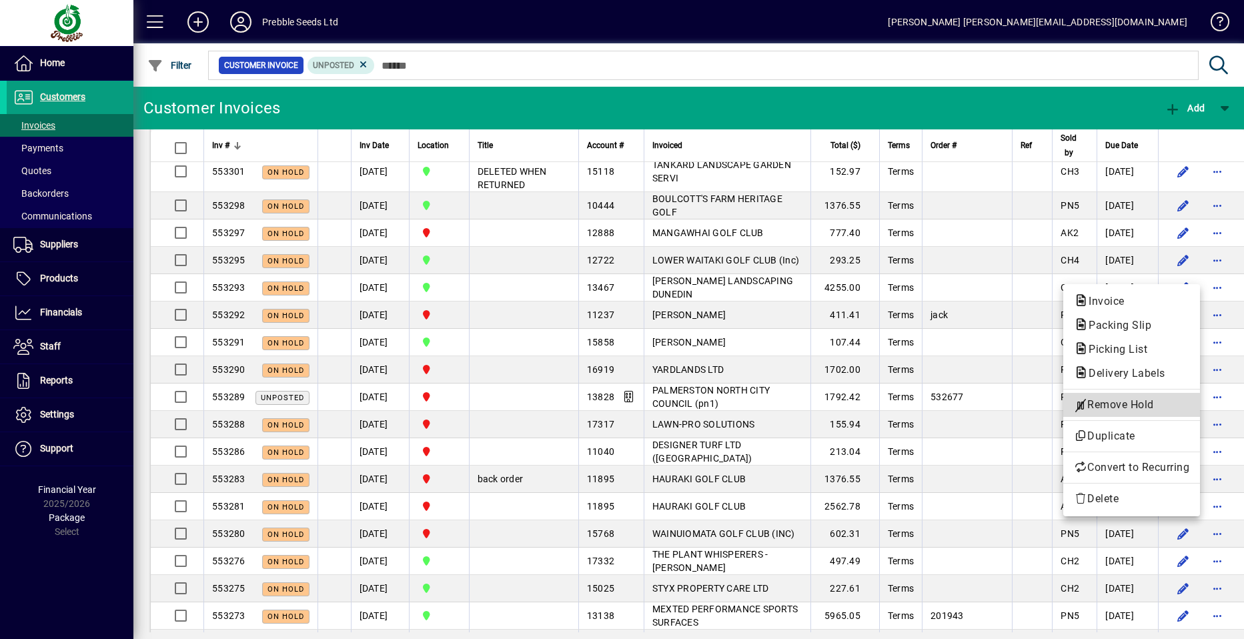
click at [1114, 407] on span "Remove Hold" at bounding box center [1131, 405] width 115 height 16
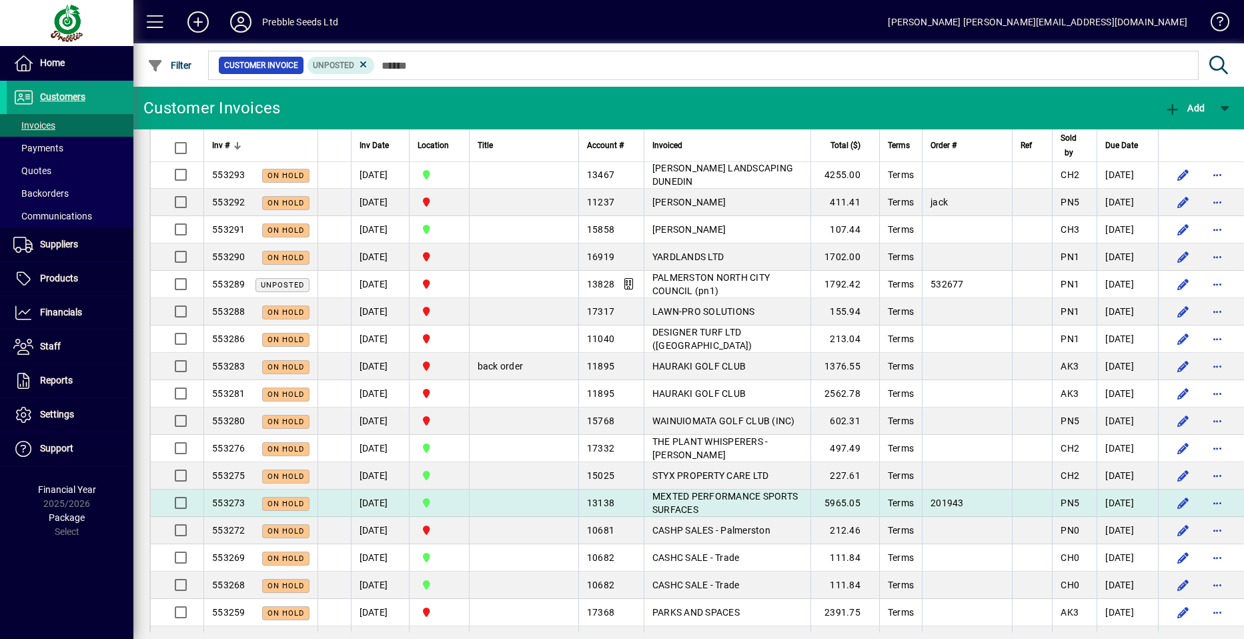
scroll to position [1255, 0]
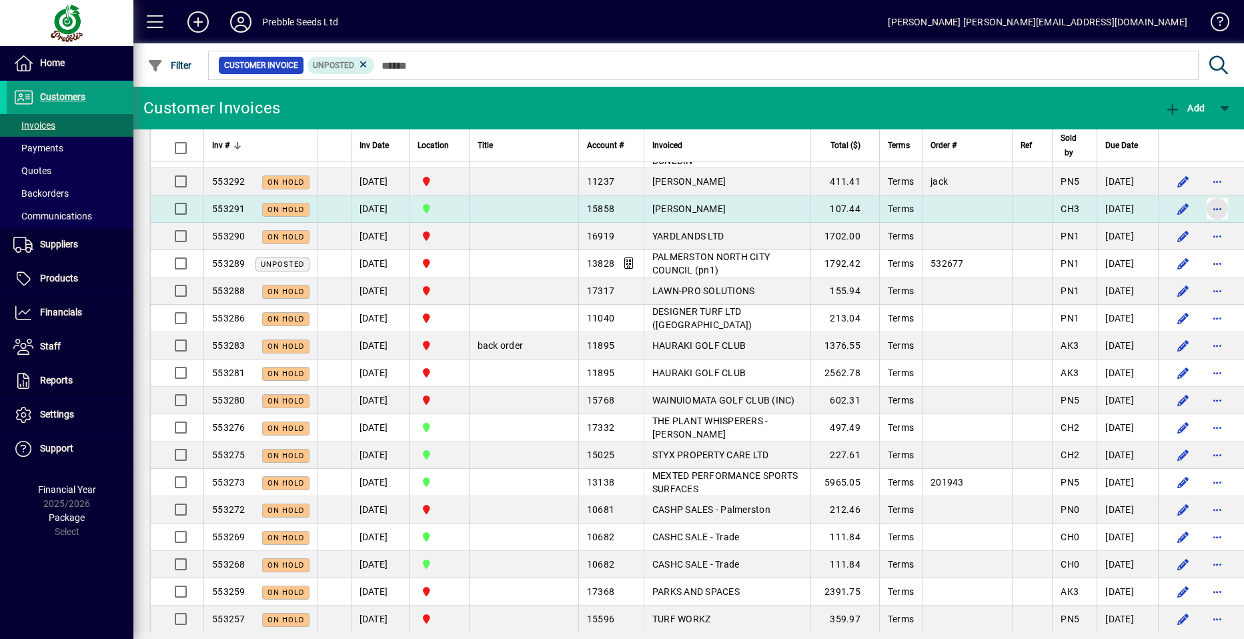
click at [1201, 221] on span "button" at bounding box center [1217, 209] width 32 height 32
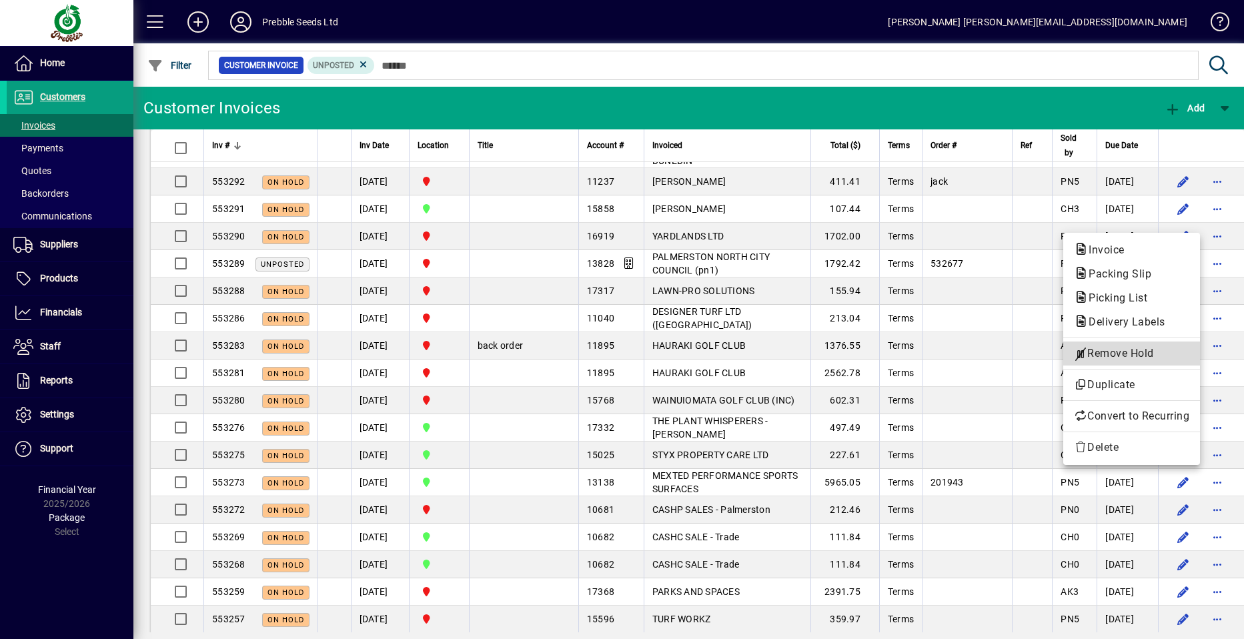
click at [1116, 350] on span "Remove Hold" at bounding box center [1131, 353] width 115 height 16
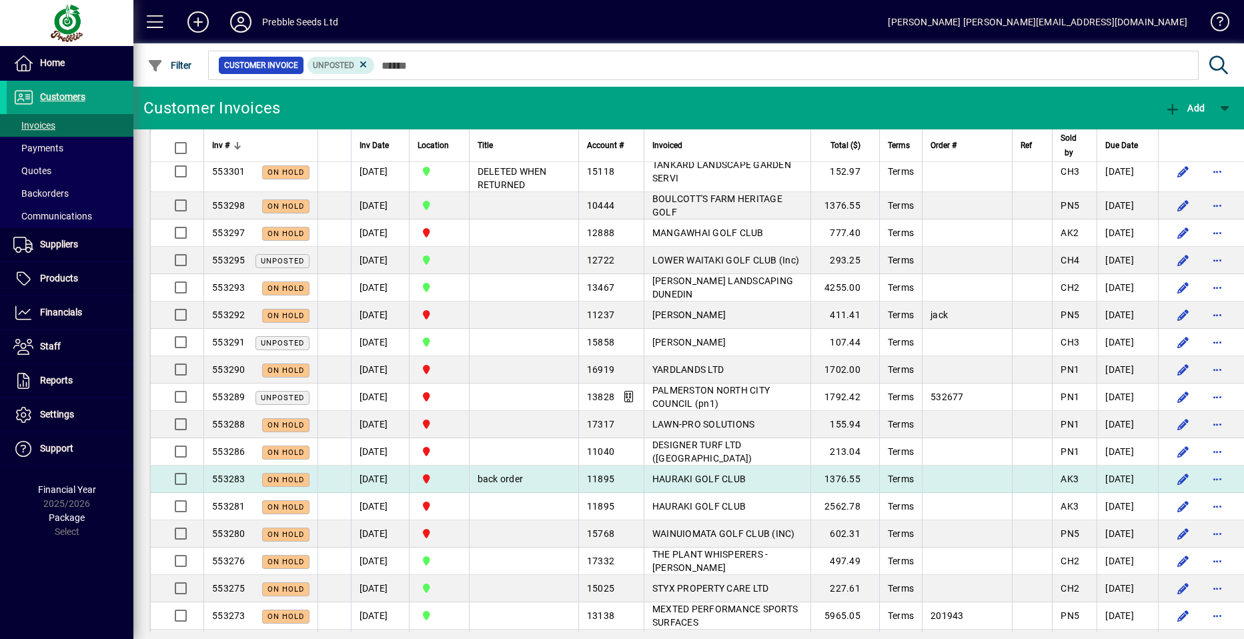
scroll to position [1055, 0]
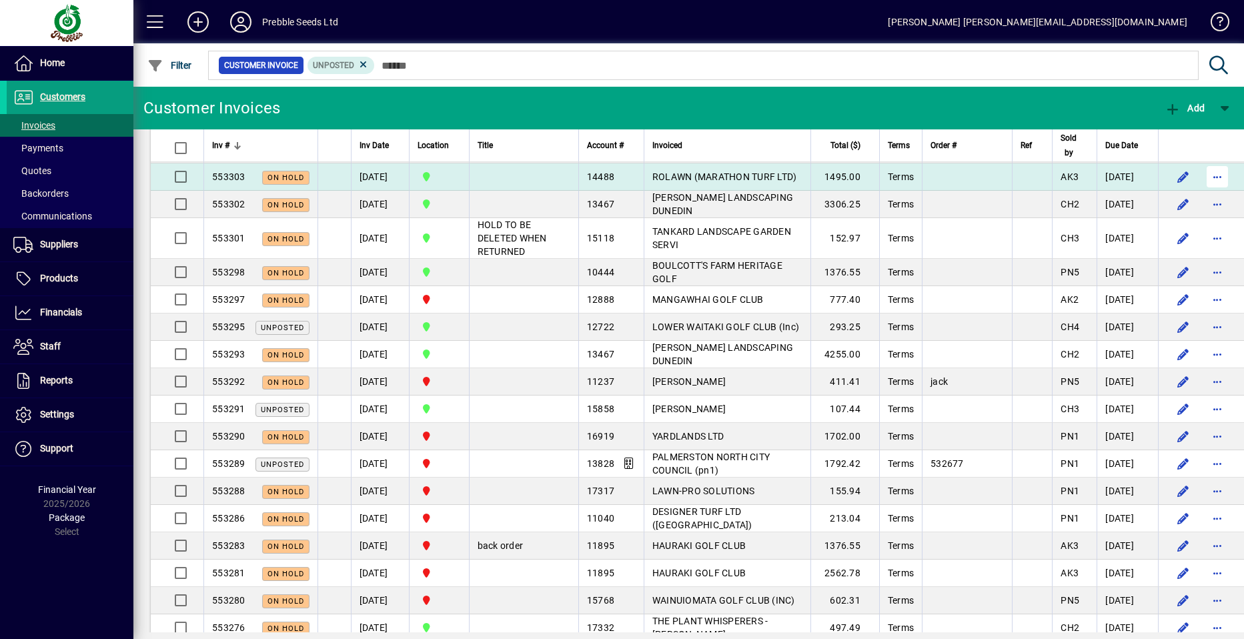
click at [1201, 177] on span "button" at bounding box center [1217, 177] width 32 height 32
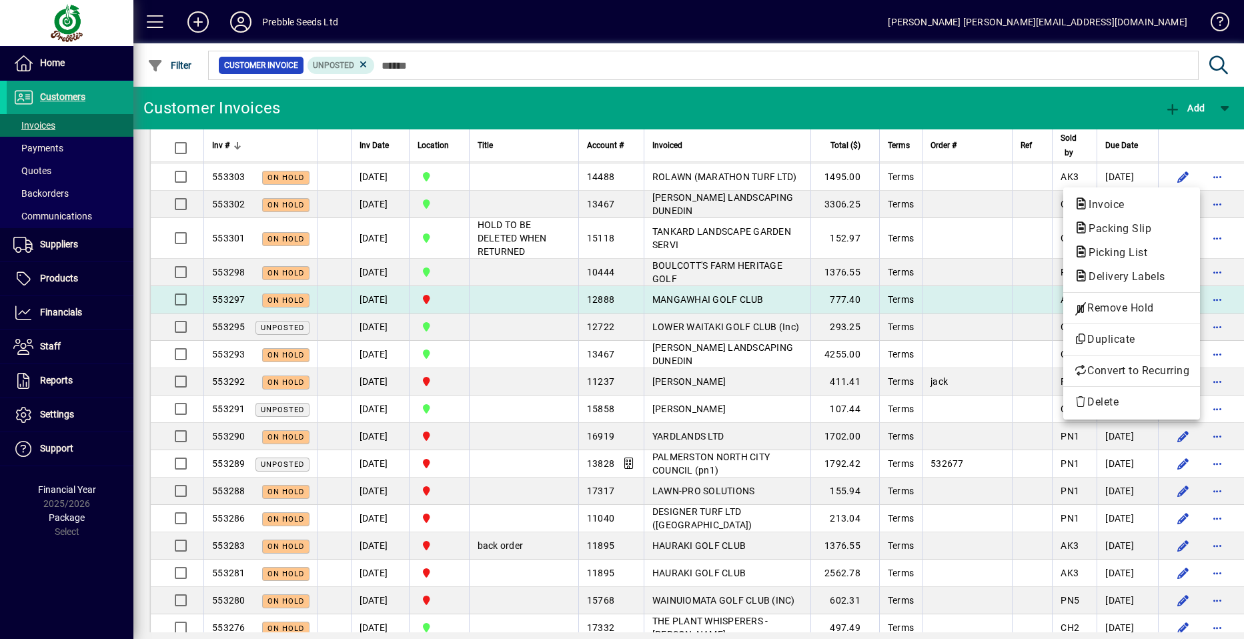
click at [1101, 309] on span "Remove Hold" at bounding box center [1131, 308] width 115 height 16
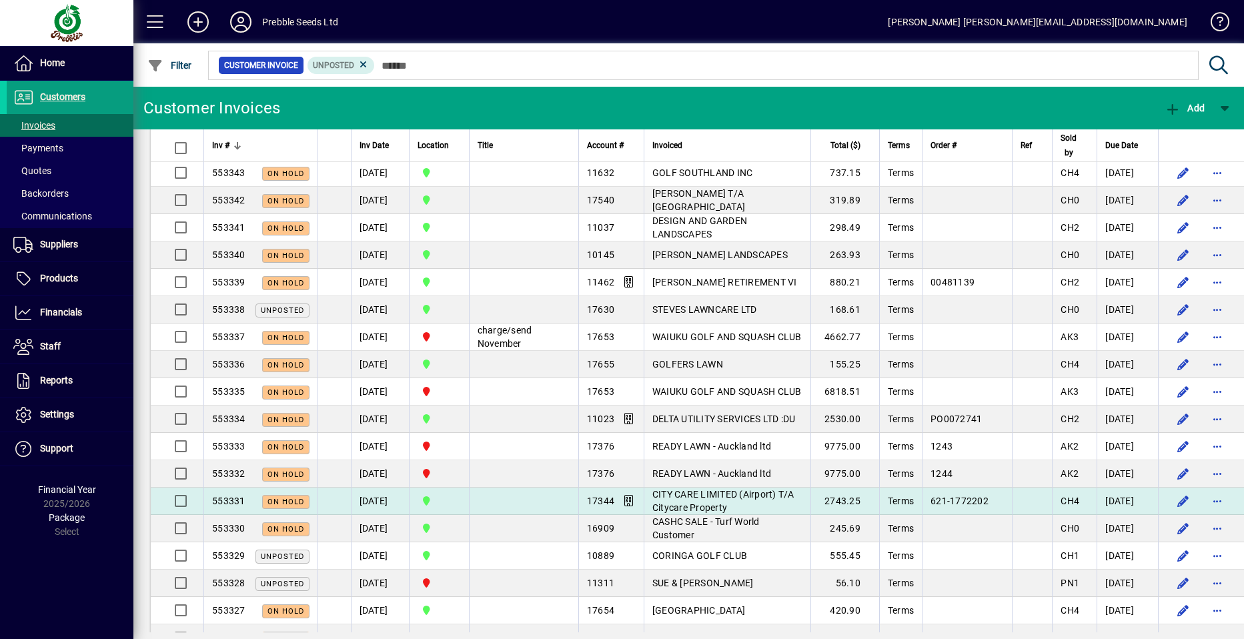
scroll to position [0, 0]
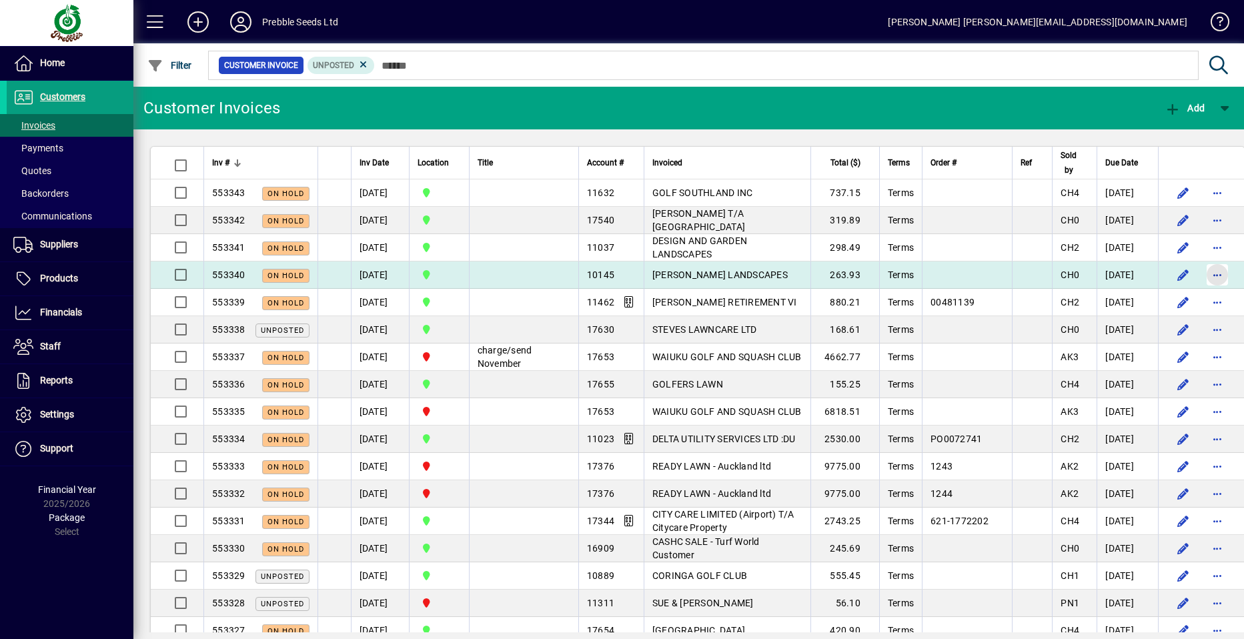
click at [1201, 275] on span "button" at bounding box center [1217, 275] width 32 height 32
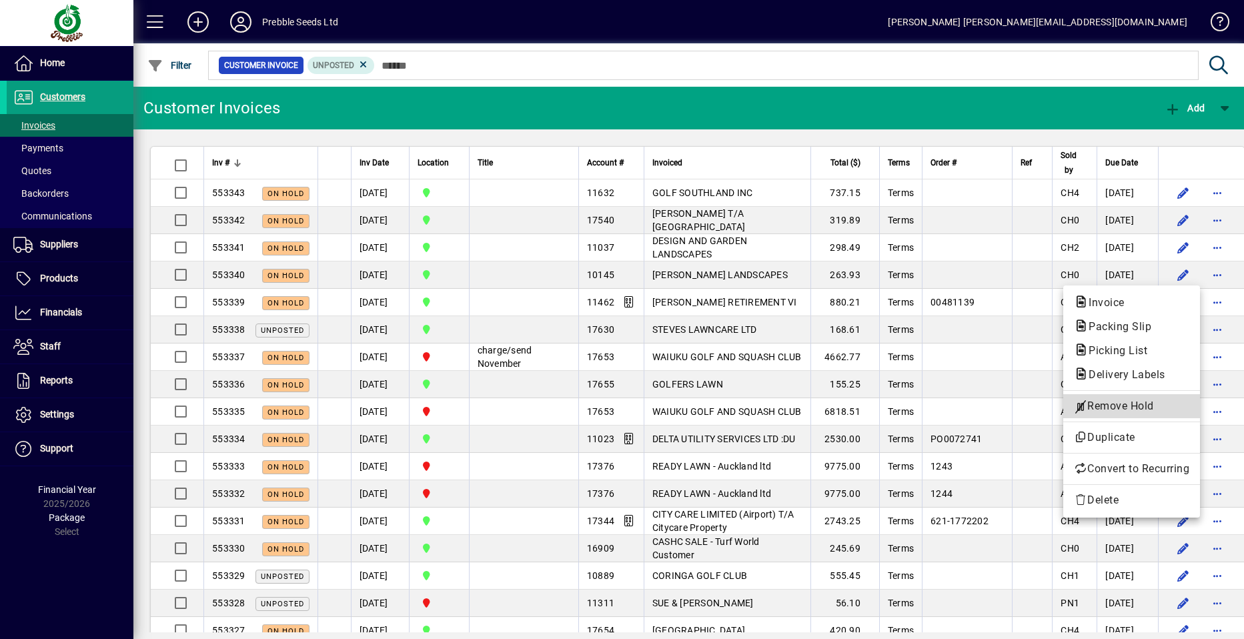
click at [1108, 401] on span "Remove Hold" at bounding box center [1131, 406] width 115 height 16
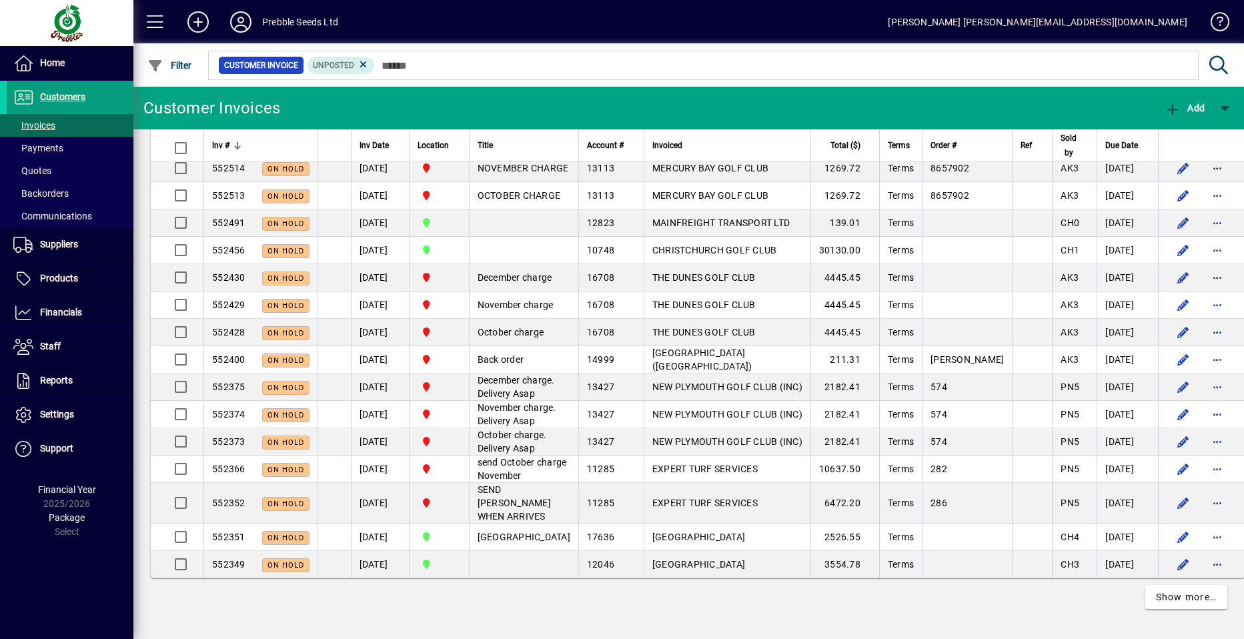
scroll to position [5670, 0]
click at [1176, 600] on span "Show more…" at bounding box center [1186, 597] width 61 height 14
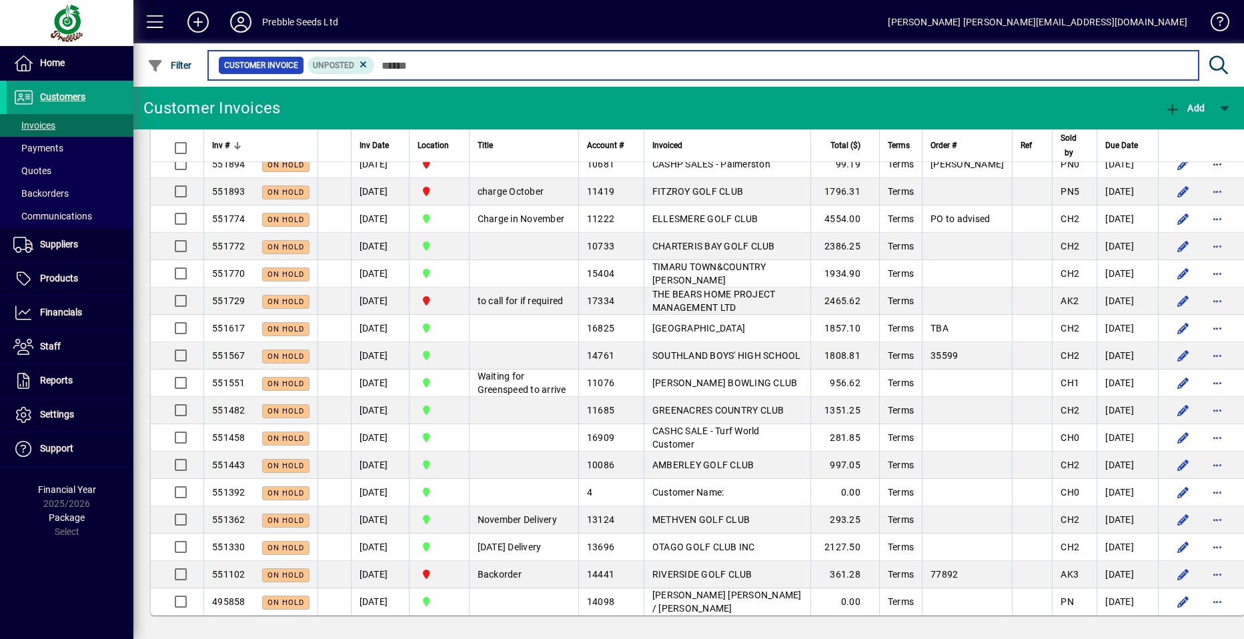
scroll to position [7981, 0]
